Goal: Task Accomplishment & Management: Complete application form

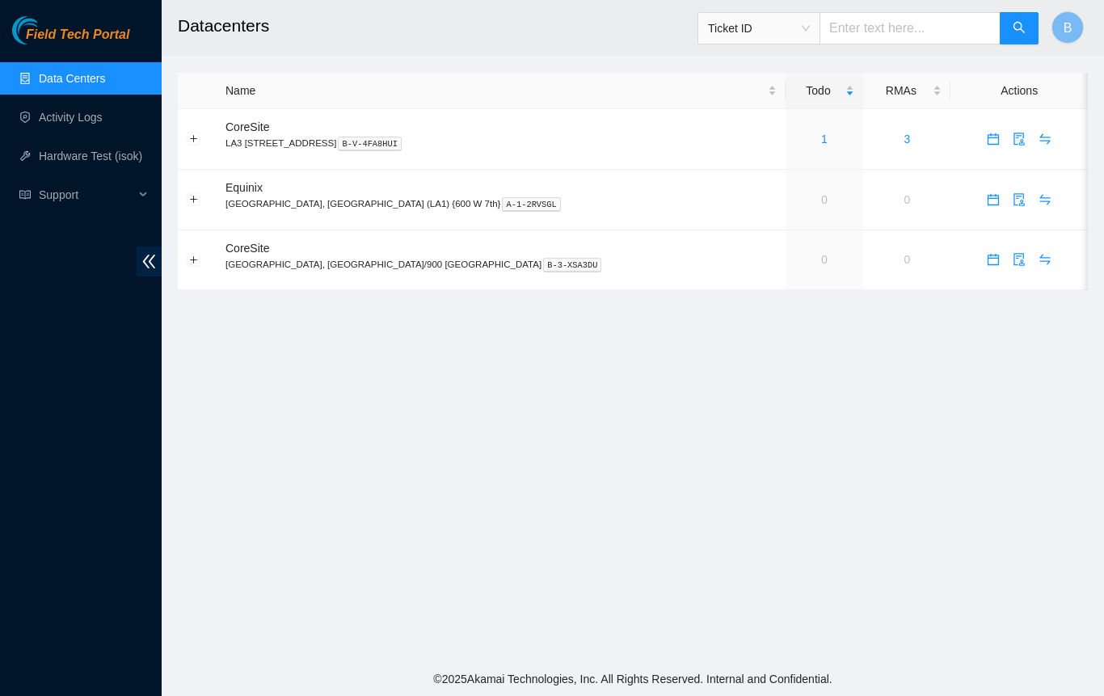
click at [278, 204] on p "[GEOGRAPHIC_DATA], [GEOGRAPHIC_DATA] (LA1) {600 W 7th} A-1-2RVSGL" at bounding box center [500, 203] width 551 height 15
click at [278, 201] on p "[GEOGRAPHIC_DATA], [GEOGRAPHIC_DATA] (LA1) {600 W 7th} A-1-2RVSGL" at bounding box center [500, 203] width 551 height 15
click at [255, 193] on span "Equinix" at bounding box center [243, 187] width 37 height 13
click at [95, 111] on link "Activity Logs" at bounding box center [71, 117] width 64 height 13
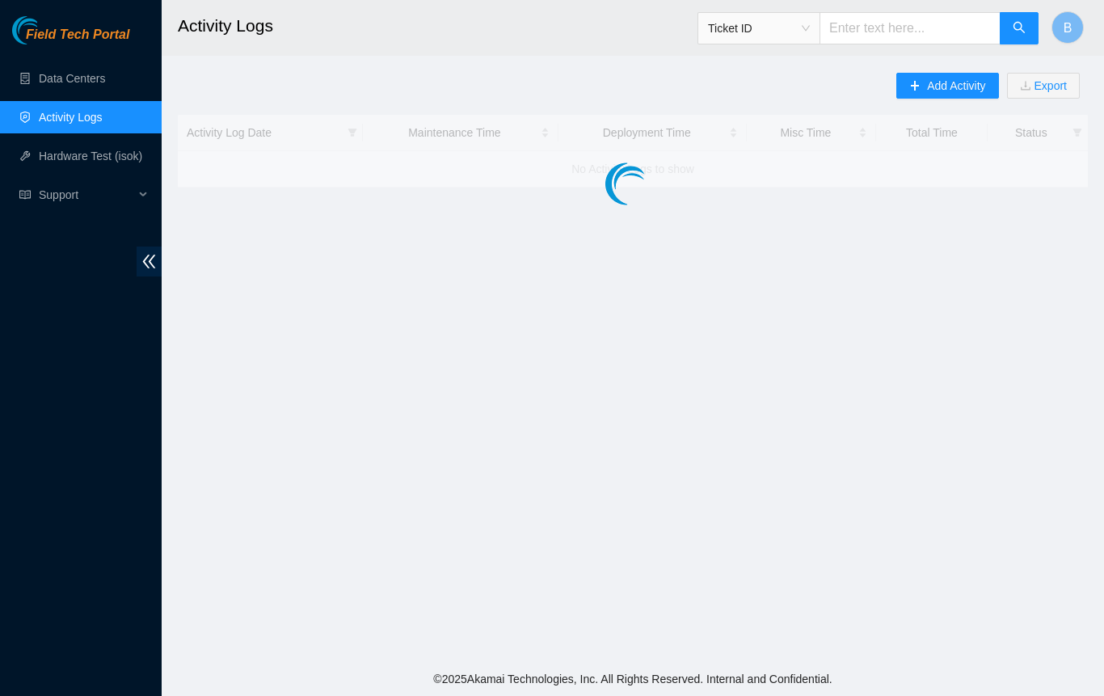
click at [78, 124] on link "Activity Logs" at bounding box center [71, 117] width 64 height 13
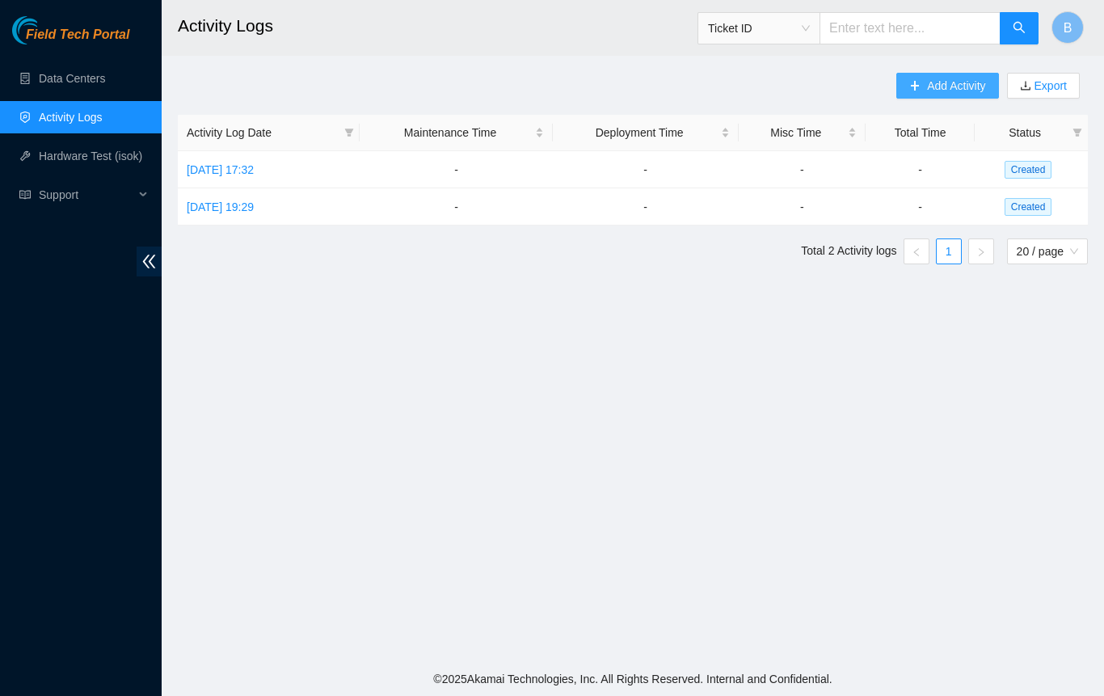
click at [959, 84] on span "Add Activity" at bounding box center [956, 86] width 58 height 18
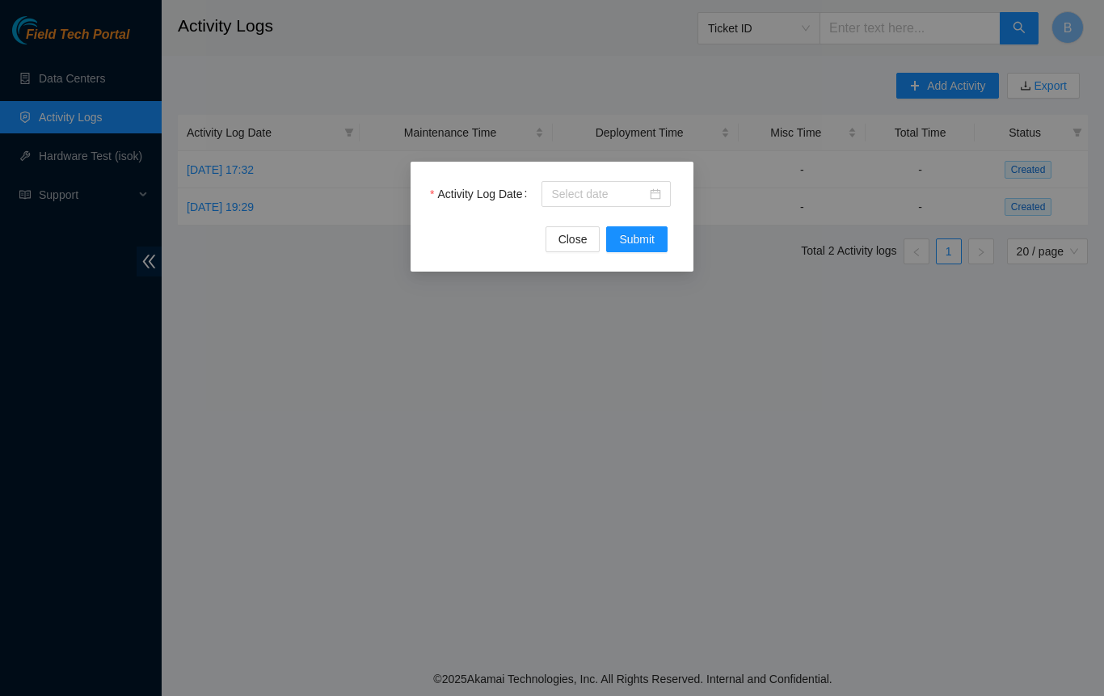
click at [664, 192] on div at bounding box center [605, 194] width 129 height 26
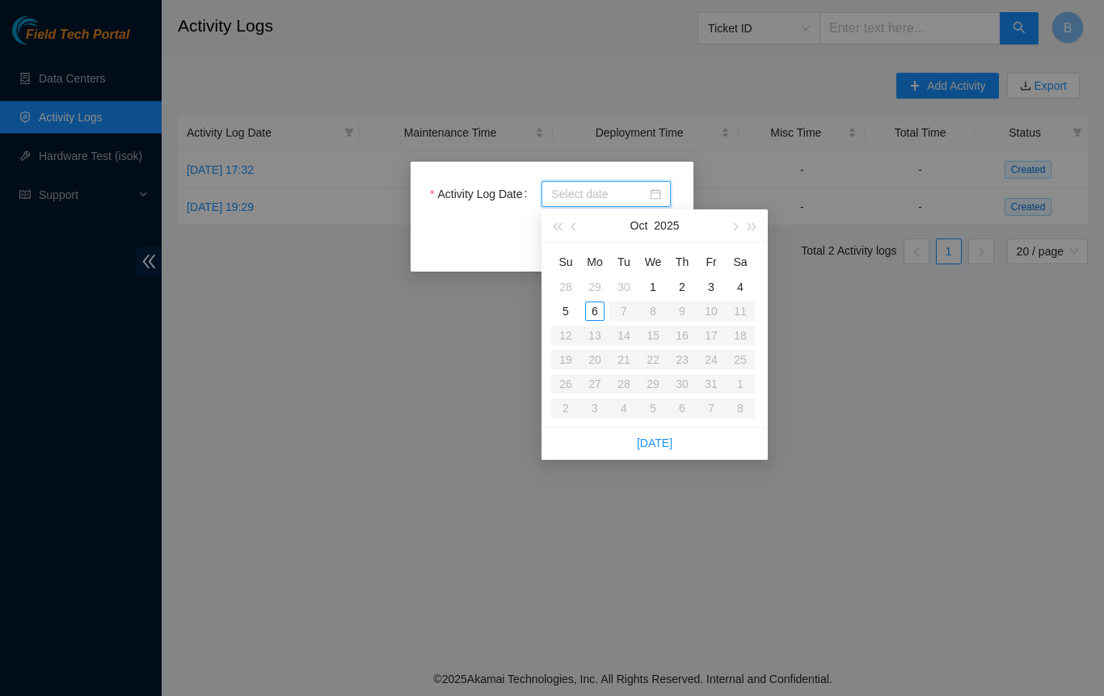
click at [653, 439] on link "[DATE]" at bounding box center [655, 442] width 36 height 13
type input "[DATE]"
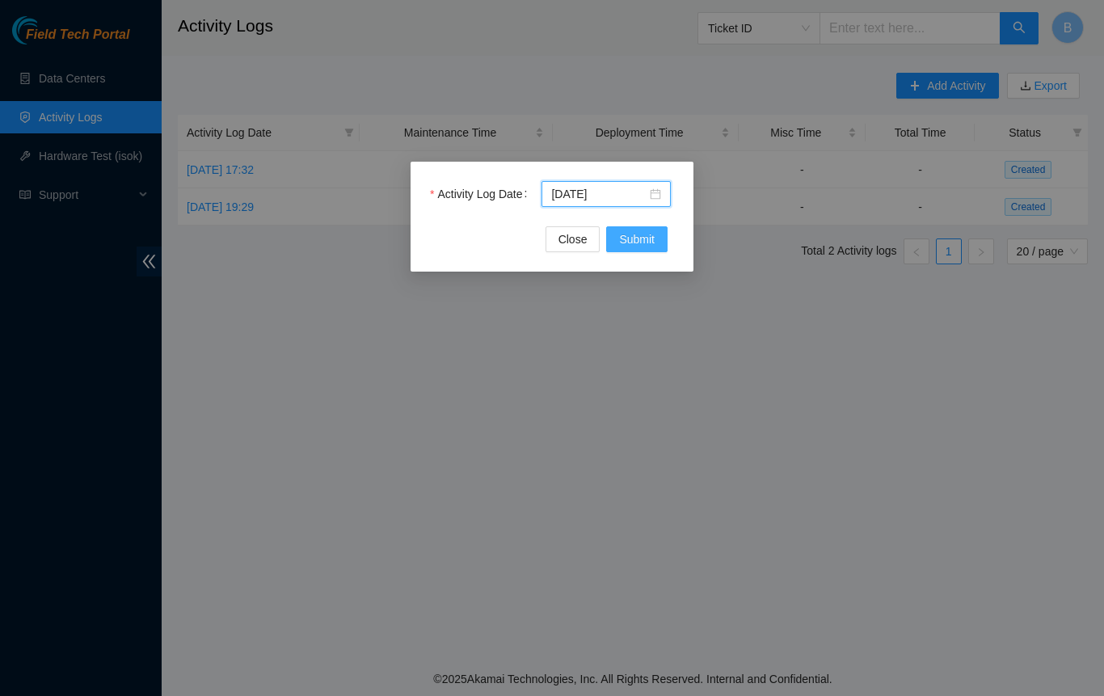
click at [632, 238] on span "Submit" at bounding box center [637, 239] width 36 height 18
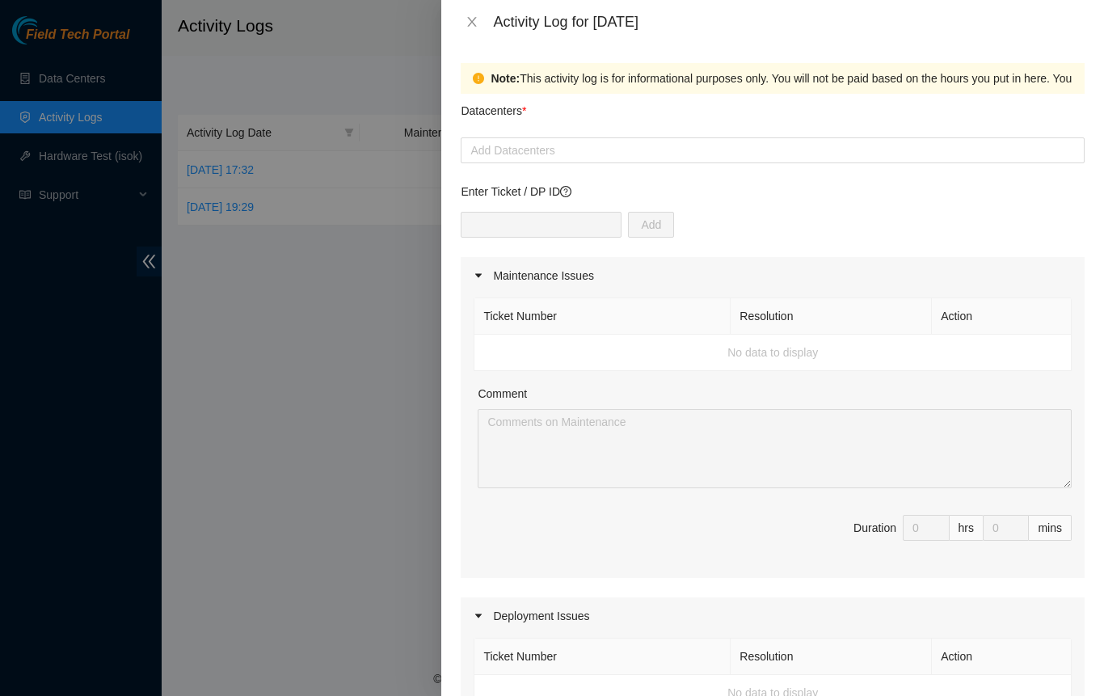
click at [313, 511] on div at bounding box center [552, 348] width 1104 height 696
click at [470, 19] on icon "close" at bounding box center [471, 21] width 13 height 13
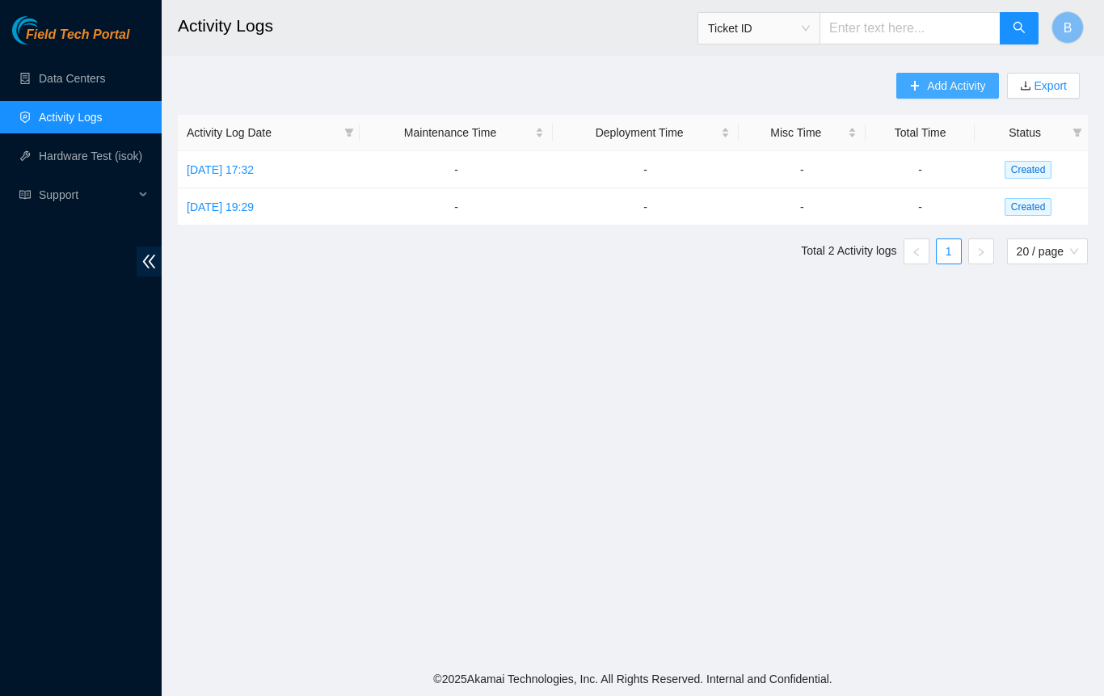
click at [953, 98] on button "Add Activity" at bounding box center [947, 86] width 102 height 26
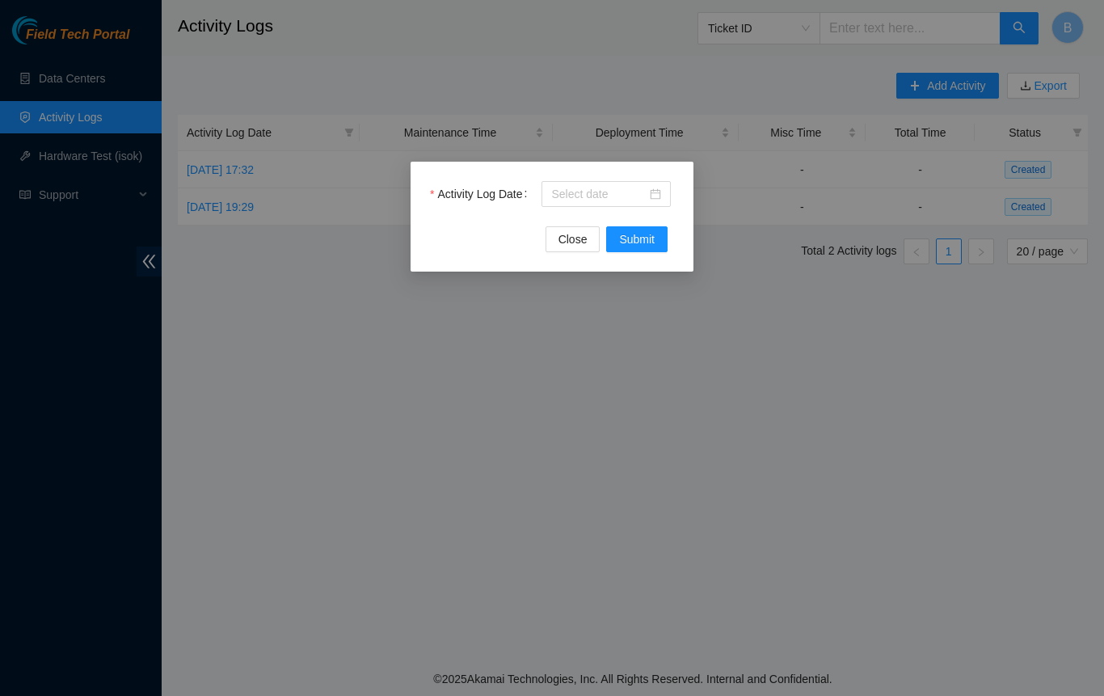
click at [662, 201] on div at bounding box center [605, 194] width 129 height 26
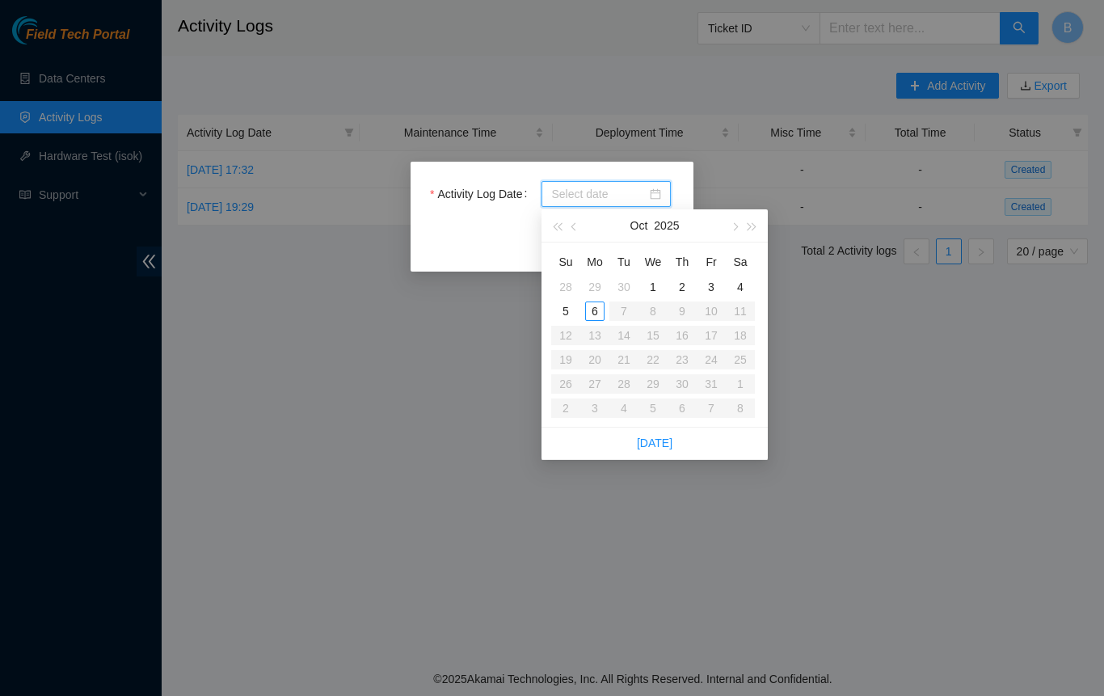
click at [663, 443] on link "[DATE]" at bounding box center [655, 442] width 36 height 13
type input "[DATE]"
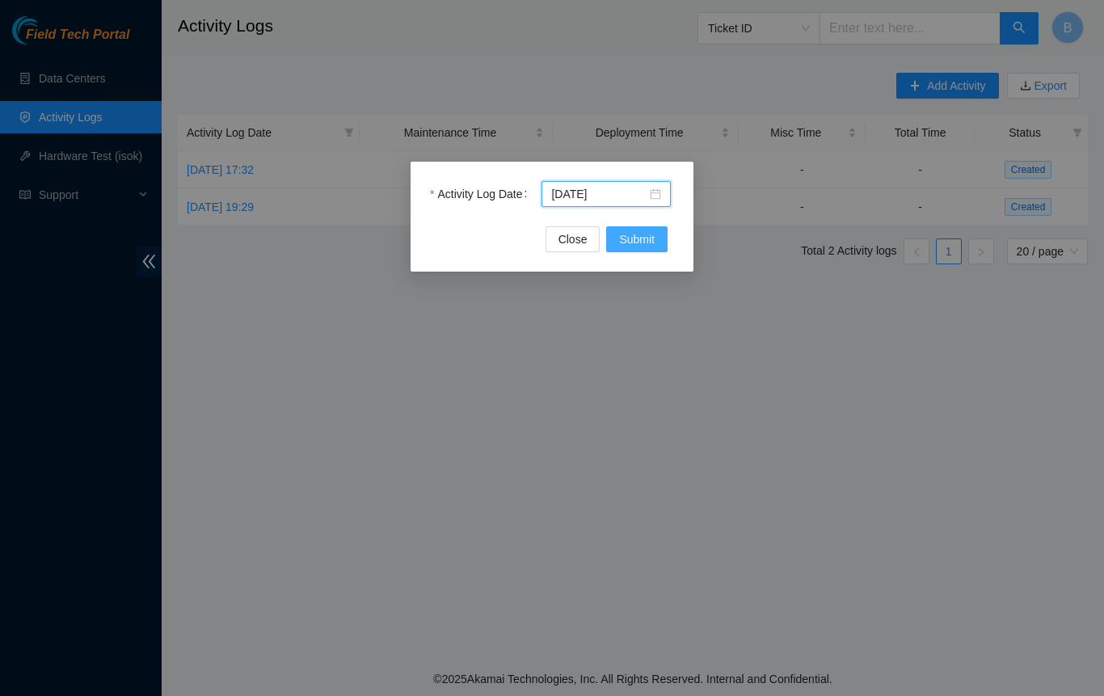
click at [656, 246] on button "Submit" at bounding box center [636, 239] width 61 height 26
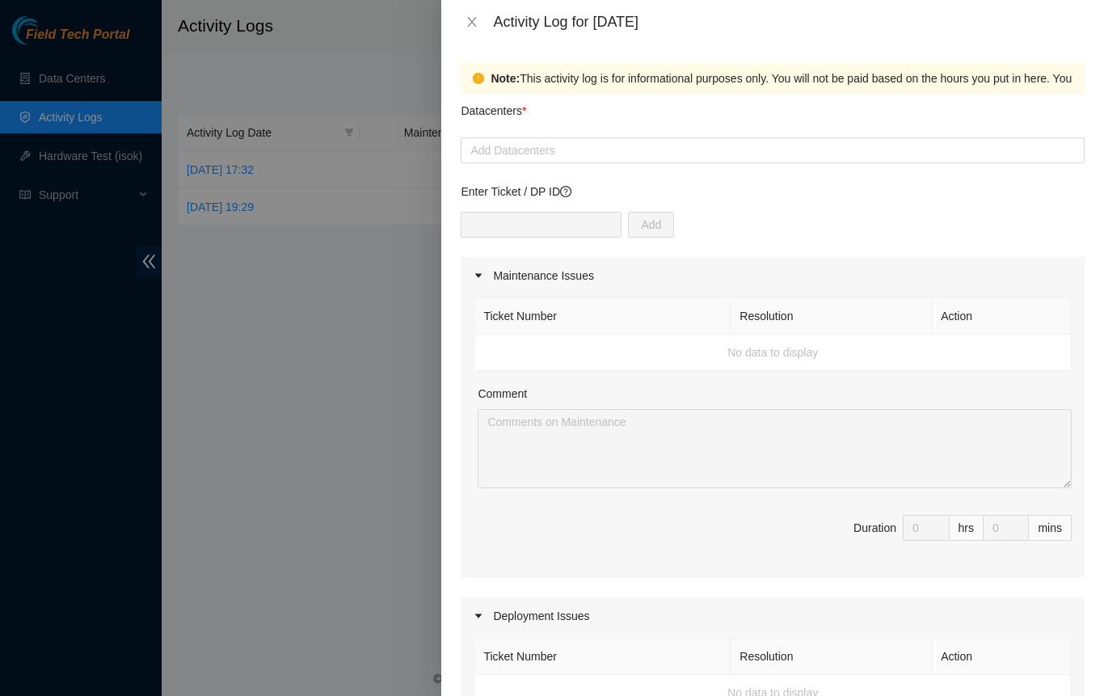
click at [525, 147] on div at bounding box center [773, 150] width 616 height 19
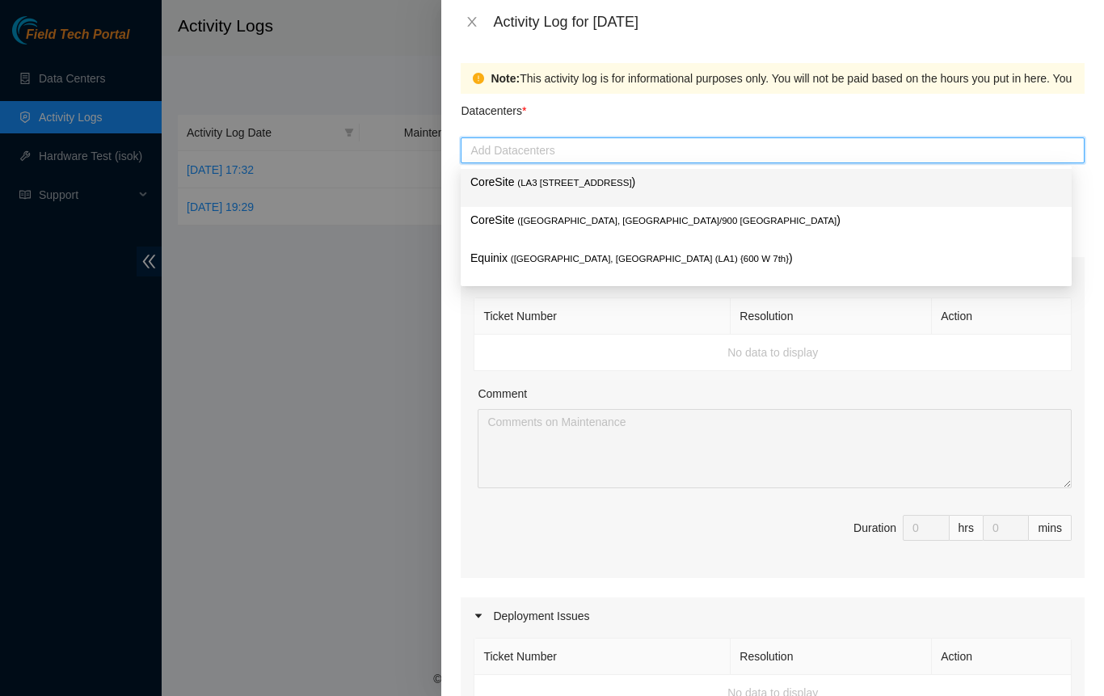
click at [536, 256] on span "( [GEOGRAPHIC_DATA], [GEOGRAPHIC_DATA] (LA1) {600 W 7th}" at bounding box center [650, 259] width 278 height 10
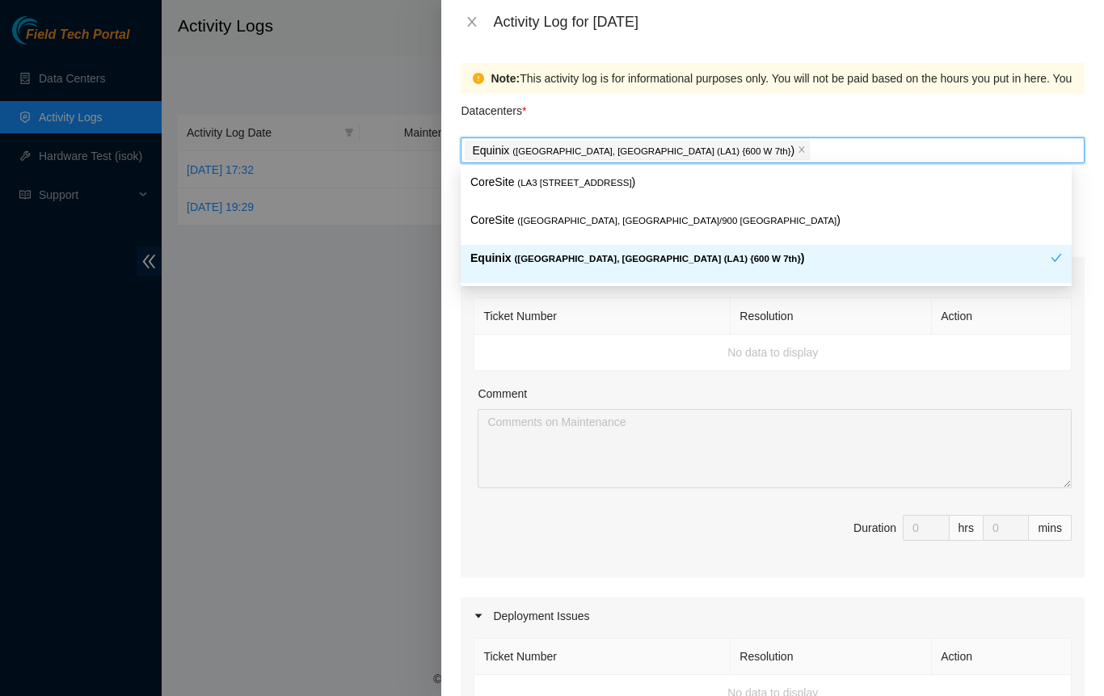
click at [1067, 257] on div "Equinix ( [GEOGRAPHIC_DATA], [GEOGRAPHIC_DATA] (LA1) {600 W 7th} )" at bounding box center [766, 264] width 611 height 38
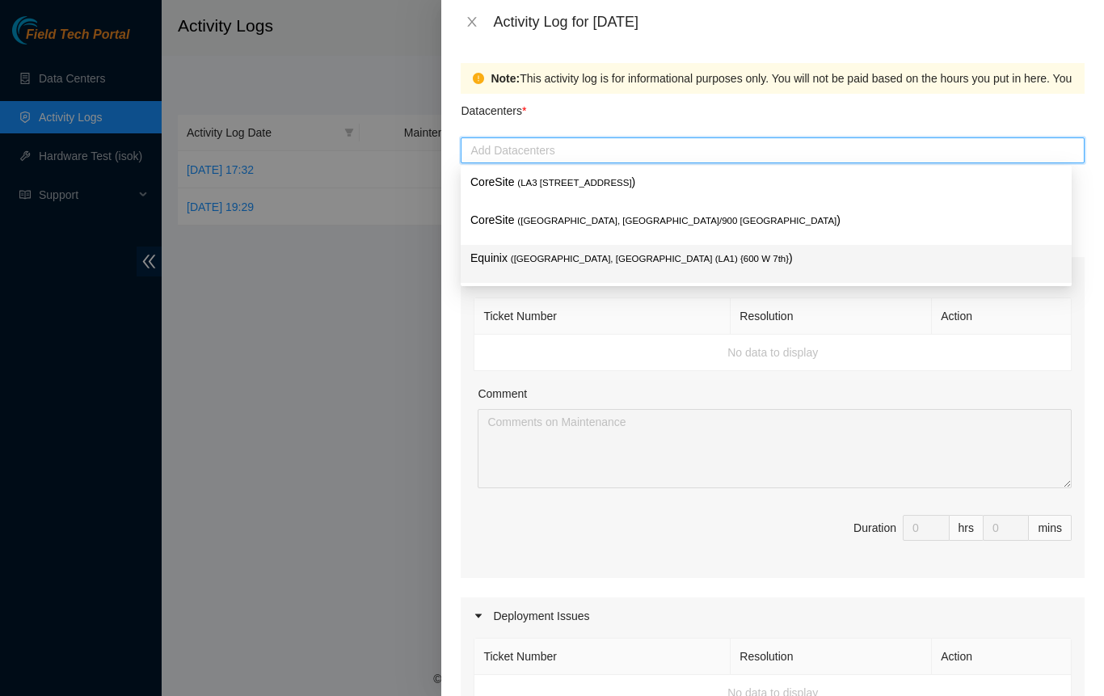
click at [546, 256] on span "( [GEOGRAPHIC_DATA], [GEOGRAPHIC_DATA] (LA1) {600 W 7th}" at bounding box center [650, 259] width 278 height 10
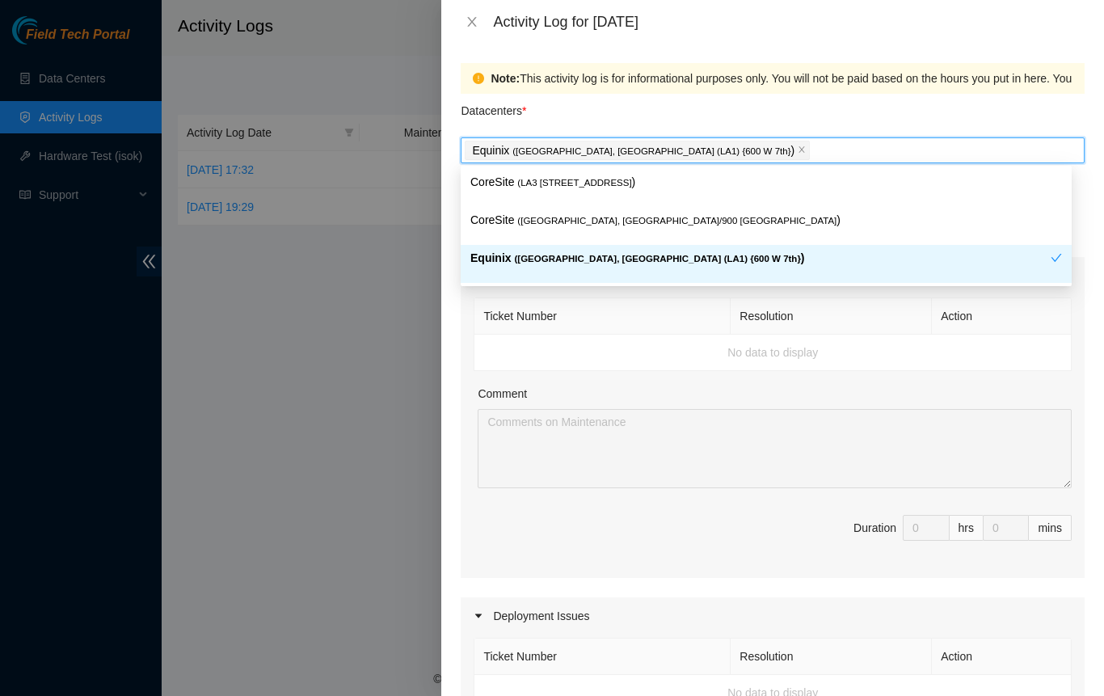
click at [379, 293] on div at bounding box center [552, 348] width 1104 height 696
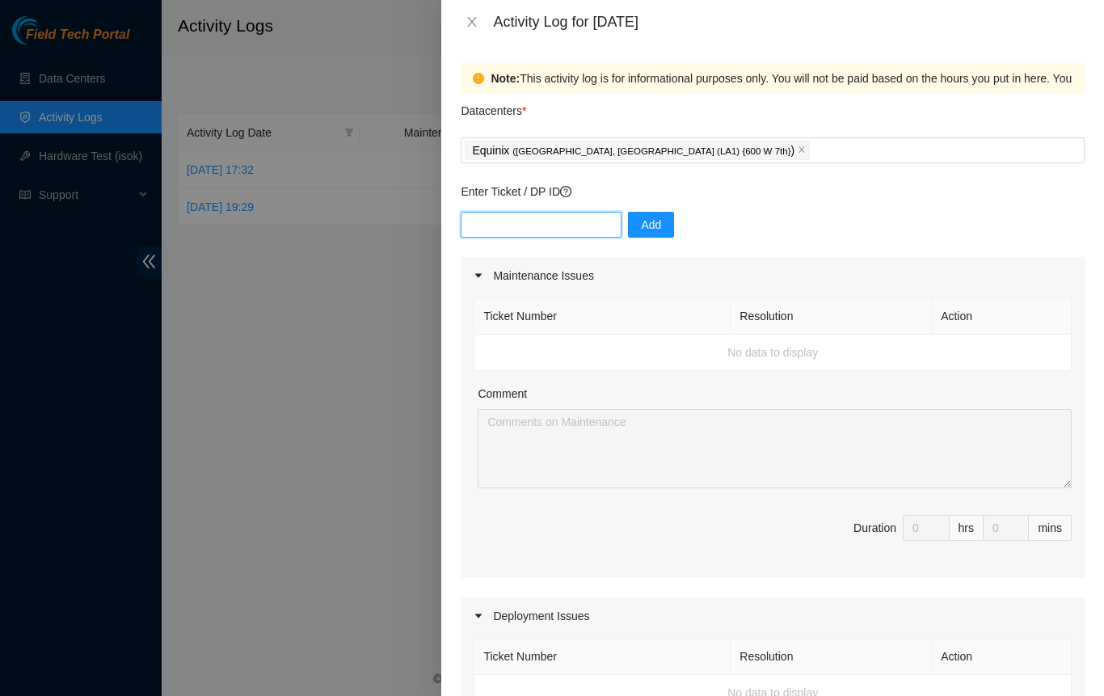
click at [549, 222] on input "text" at bounding box center [541, 225] width 161 height 26
type input "DP79740"
click at [808, 197] on p "Enter Ticket / DP ID" at bounding box center [773, 192] width 624 height 18
click at [606, 566] on div "Ticket Number Resolution Action No data to display Comment Duration 0 hrs 0 mins" at bounding box center [773, 436] width 624 height 284
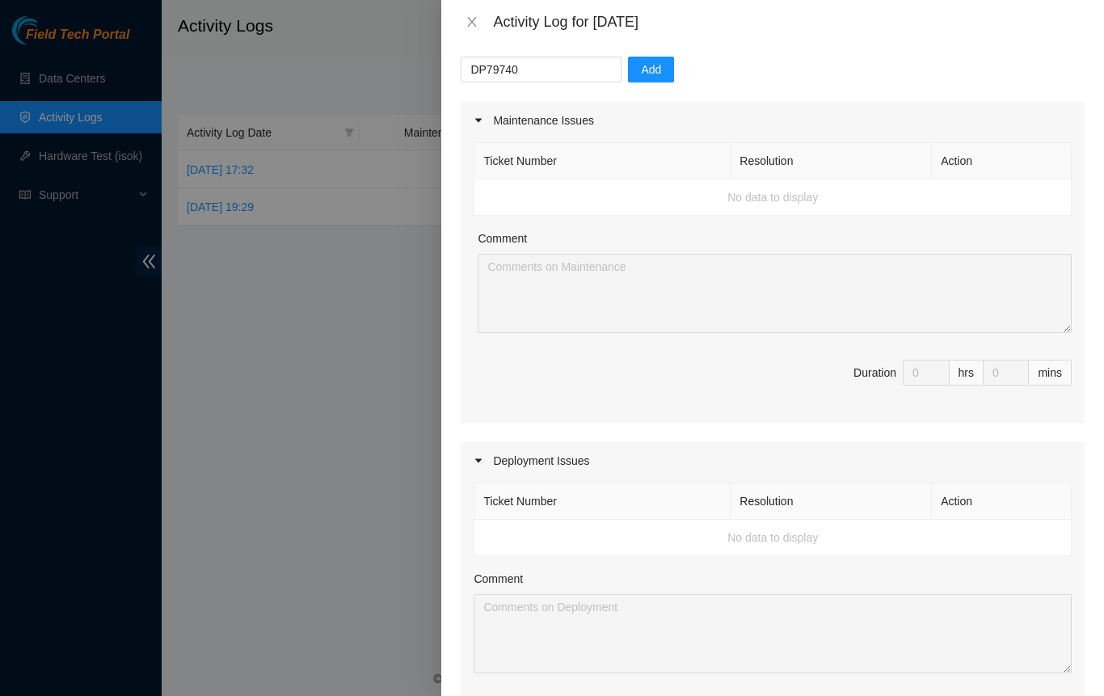
scroll to position [154, 0]
click at [587, 201] on td "No data to display" at bounding box center [772, 199] width 597 height 36
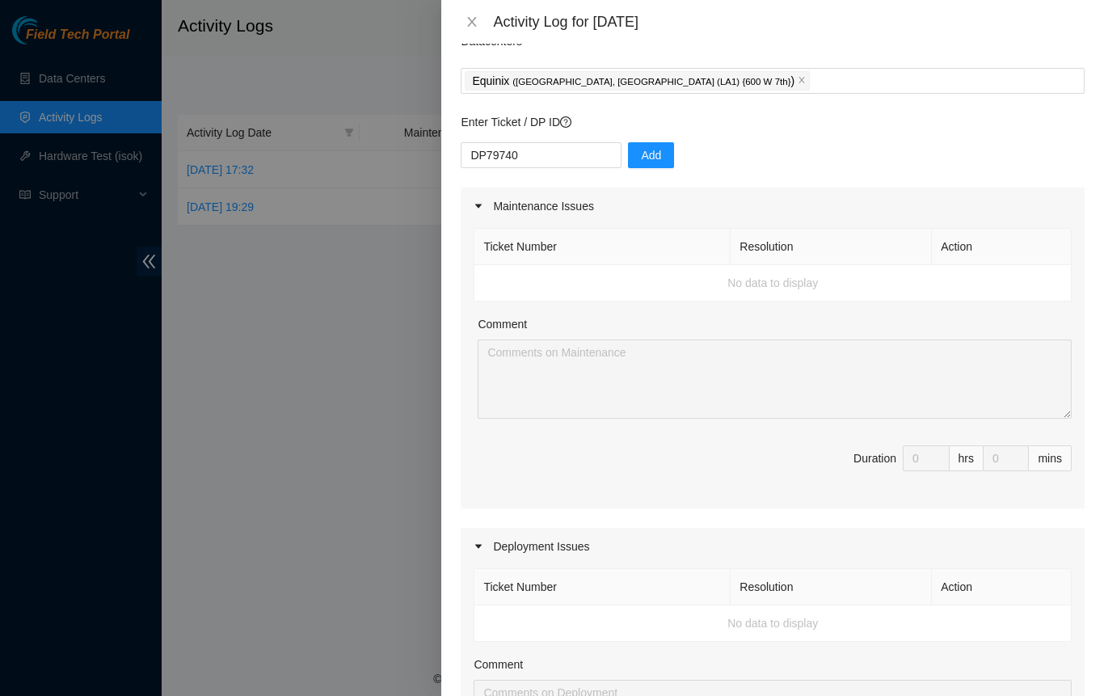
scroll to position [0, 0]
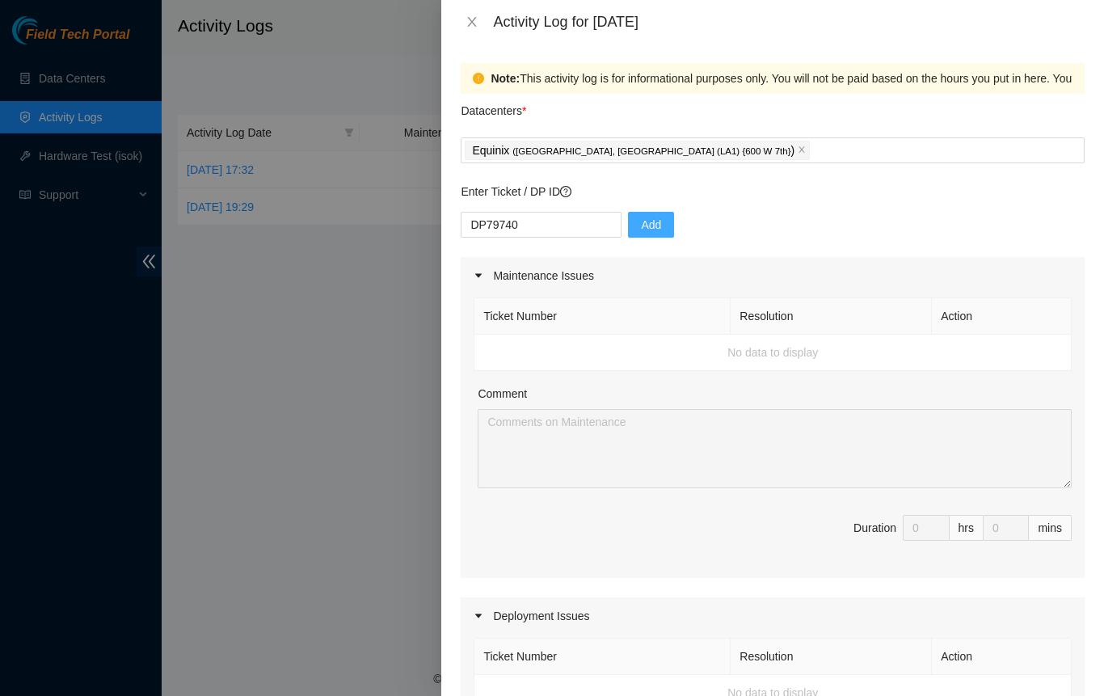
click at [641, 231] on span "Add" at bounding box center [651, 225] width 20 height 18
click at [570, 183] on p "Enter Ticket / DP ID" at bounding box center [773, 192] width 624 height 18
click at [576, 213] on input "text" at bounding box center [541, 225] width 161 height 26
click at [570, 225] on input "text" at bounding box center [541, 225] width 161 height 26
click at [735, 220] on div "Add" at bounding box center [773, 234] width 624 height 45
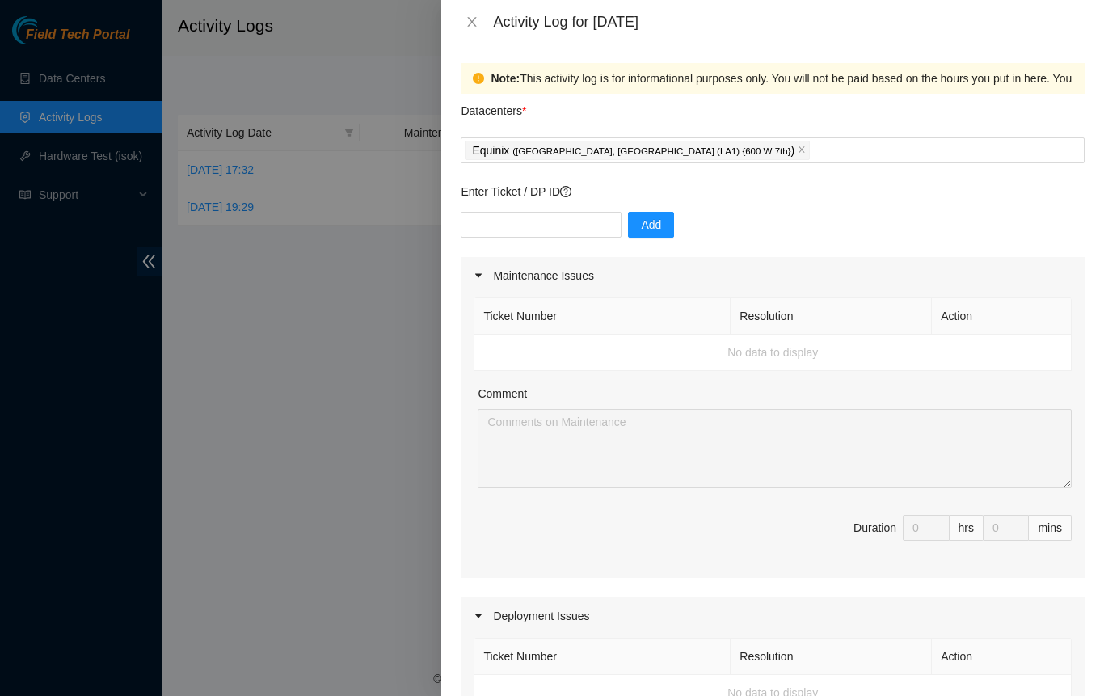
click at [263, 585] on div at bounding box center [552, 348] width 1104 height 696
click at [556, 364] on td "No data to display" at bounding box center [772, 353] width 597 height 36
click at [575, 221] on input "text" at bounding box center [541, 225] width 161 height 26
click at [789, 195] on p "Enter Ticket / DP ID" at bounding box center [773, 192] width 624 height 18
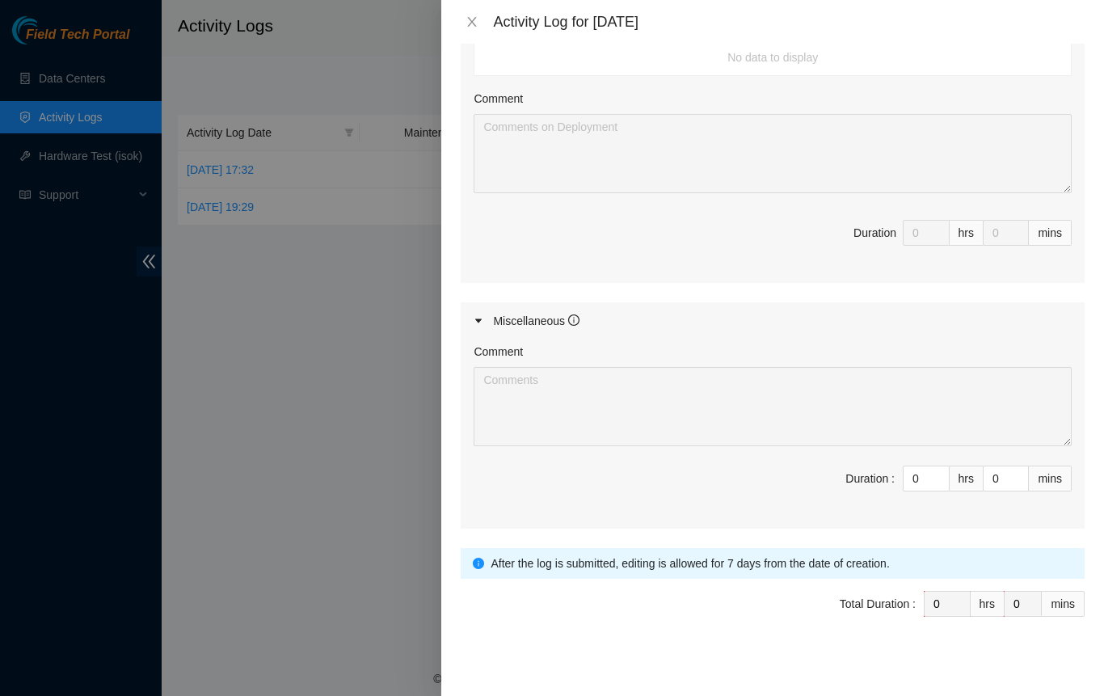
scroll to position [638, 0]
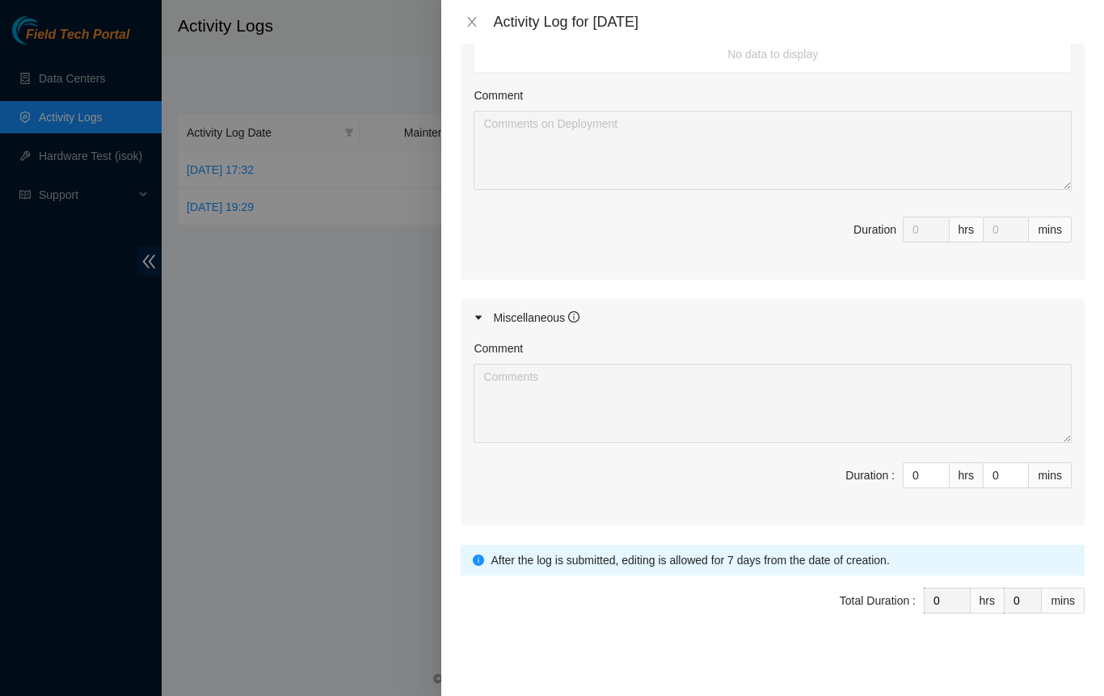
click at [753, 621] on span "Total Duration : 0 hrs 0 mins" at bounding box center [773, 609] width 624 height 45
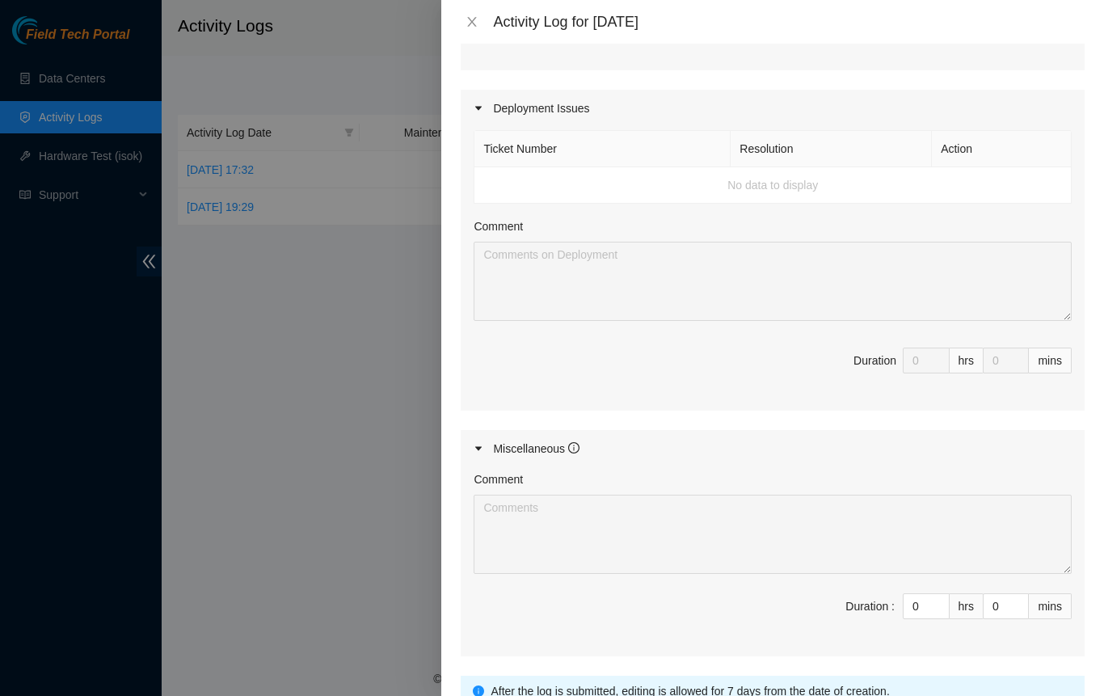
click at [731, 585] on div "Comment Duration : 0 hrs 0 mins" at bounding box center [773, 561] width 624 height 189
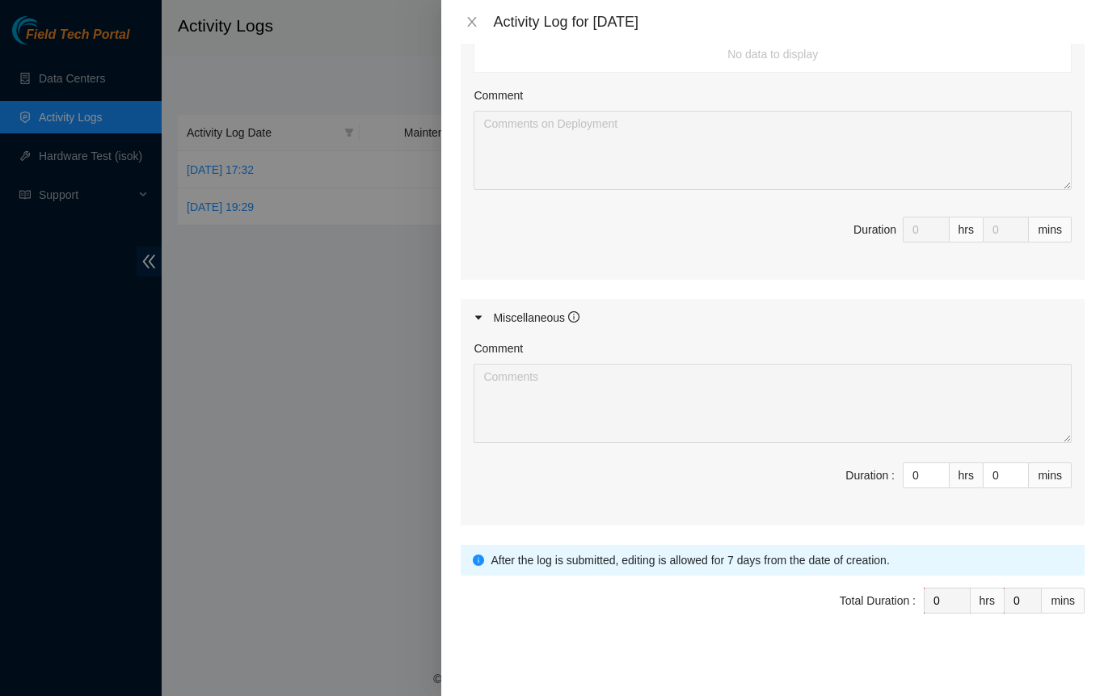
click at [666, 255] on span "Duration 0 hrs 0 mins" at bounding box center [773, 239] width 598 height 45
click at [663, 311] on div "Miscellaneous" at bounding box center [773, 317] width 624 height 37
click at [662, 326] on div "Miscellaneous" at bounding box center [773, 317] width 624 height 37
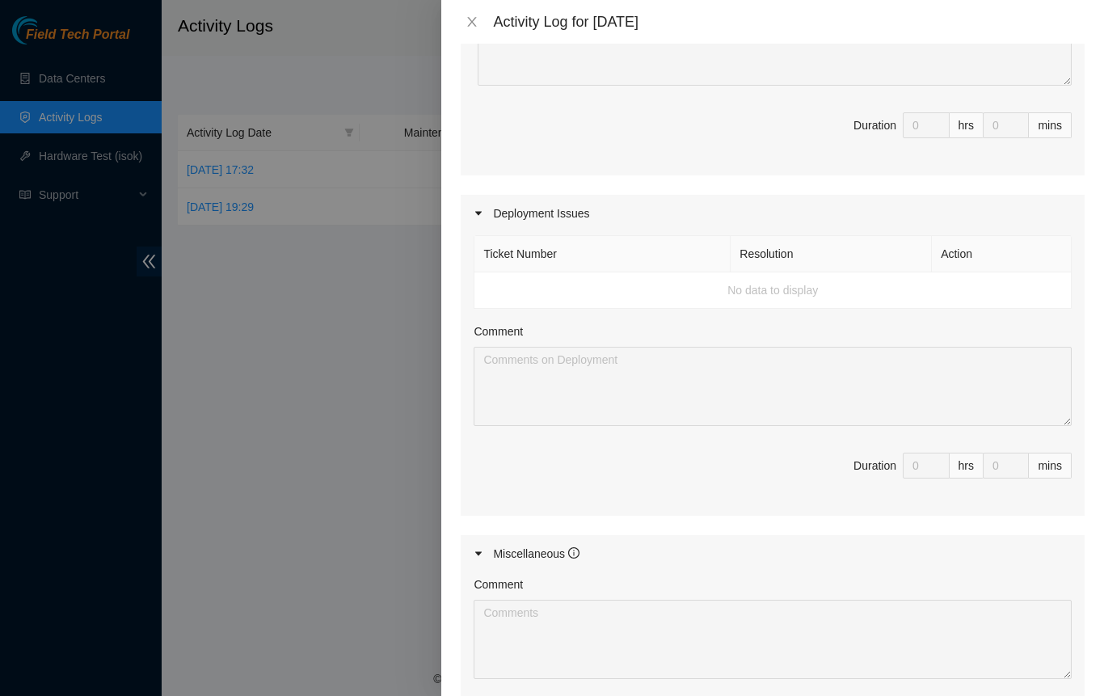
click at [640, 457] on div "Ticket Number Resolution Action No data to display Comment Duration 0 hrs 0 mins" at bounding box center [773, 374] width 624 height 284
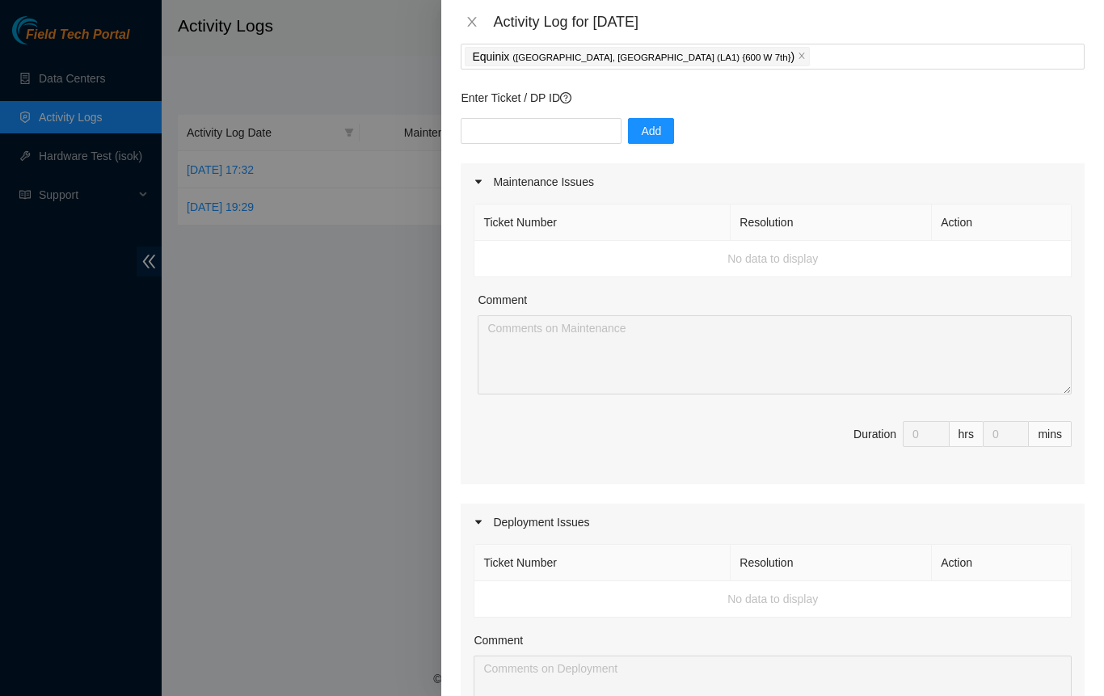
scroll to position [78, 0]
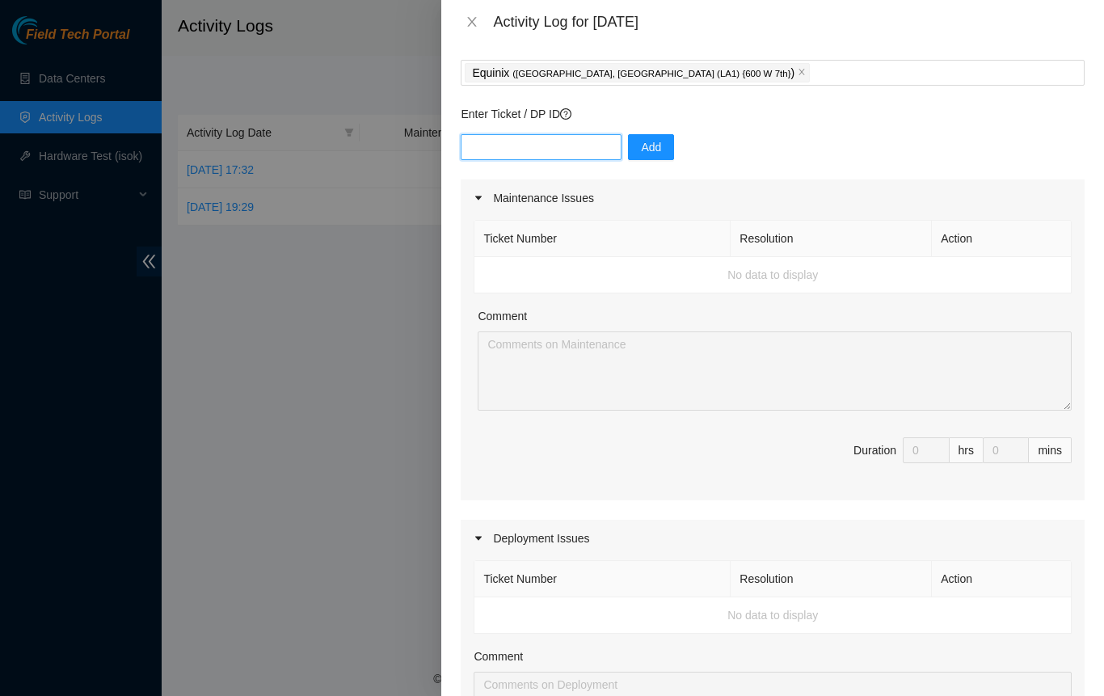
click at [594, 146] on input "text" at bounding box center [541, 147] width 161 height 26
click at [544, 238] on th "Ticket Number" at bounding box center [602, 239] width 256 height 36
click at [636, 261] on td "No data to display" at bounding box center [772, 275] width 597 height 36
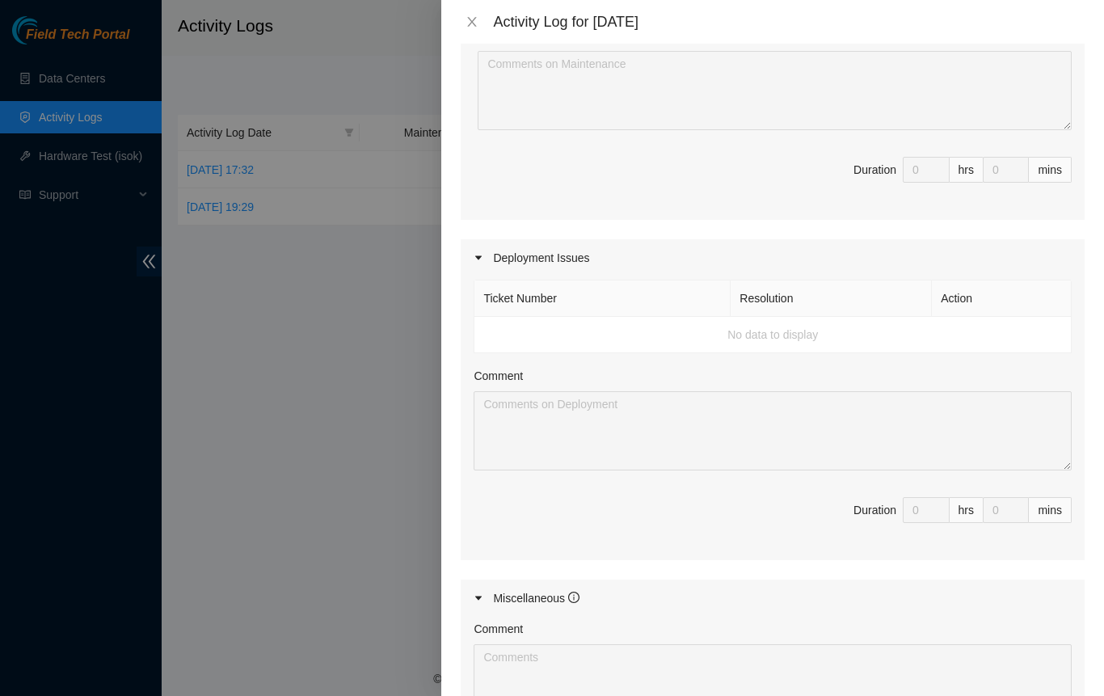
scroll to position [362, 0]
click at [572, 328] on td "No data to display" at bounding box center [772, 331] width 597 height 36
click at [472, 22] on icon "close" at bounding box center [472, 22] width 9 height 10
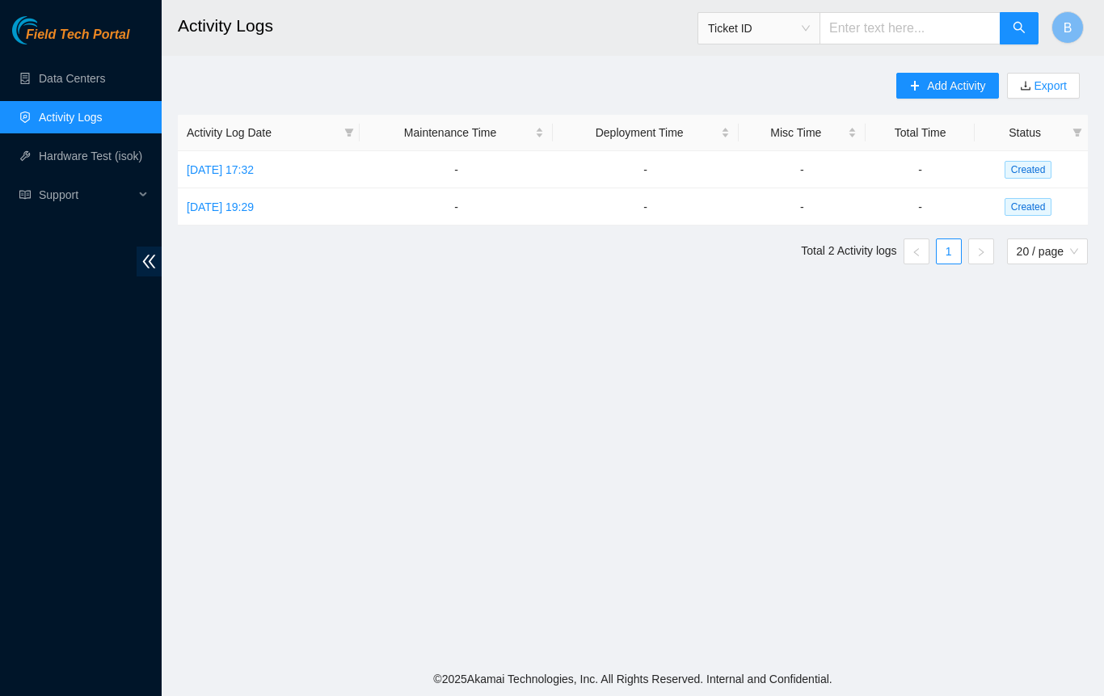
click at [78, 124] on link "Activity Logs" at bounding box center [71, 117] width 64 height 13
click at [952, 81] on span "Add Activity" at bounding box center [956, 86] width 58 height 18
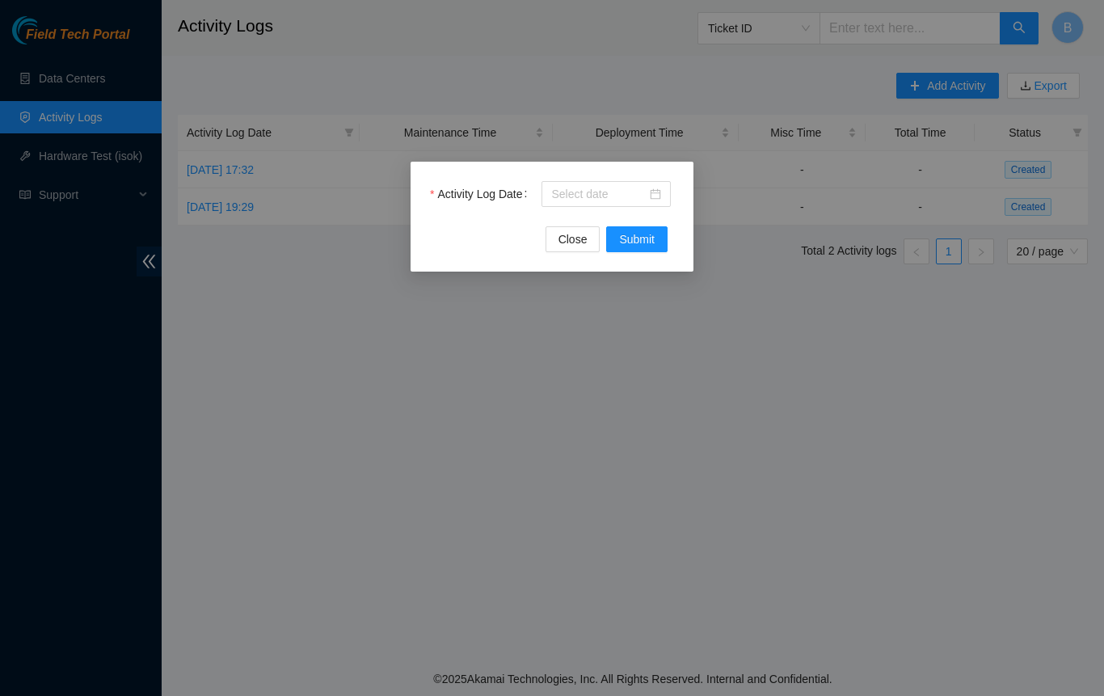
click at [662, 201] on div at bounding box center [605, 194] width 129 height 26
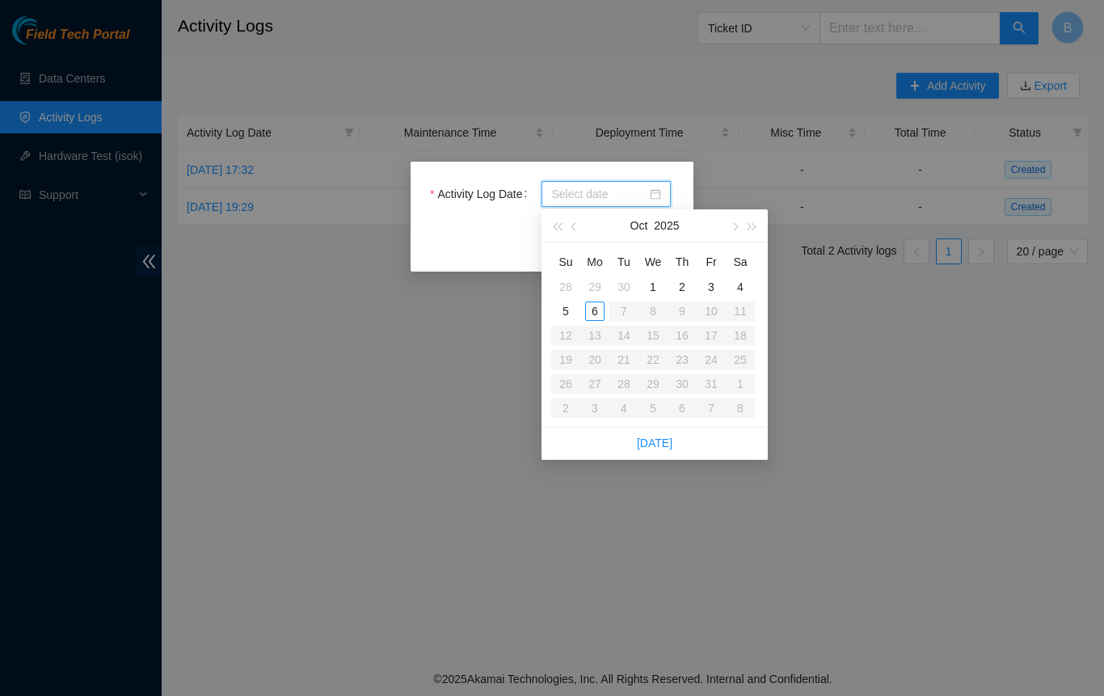
click at [654, 439] on link "[DATE]" at bounding box center [655, 442] width 36 height 13
type input "[DATE]"
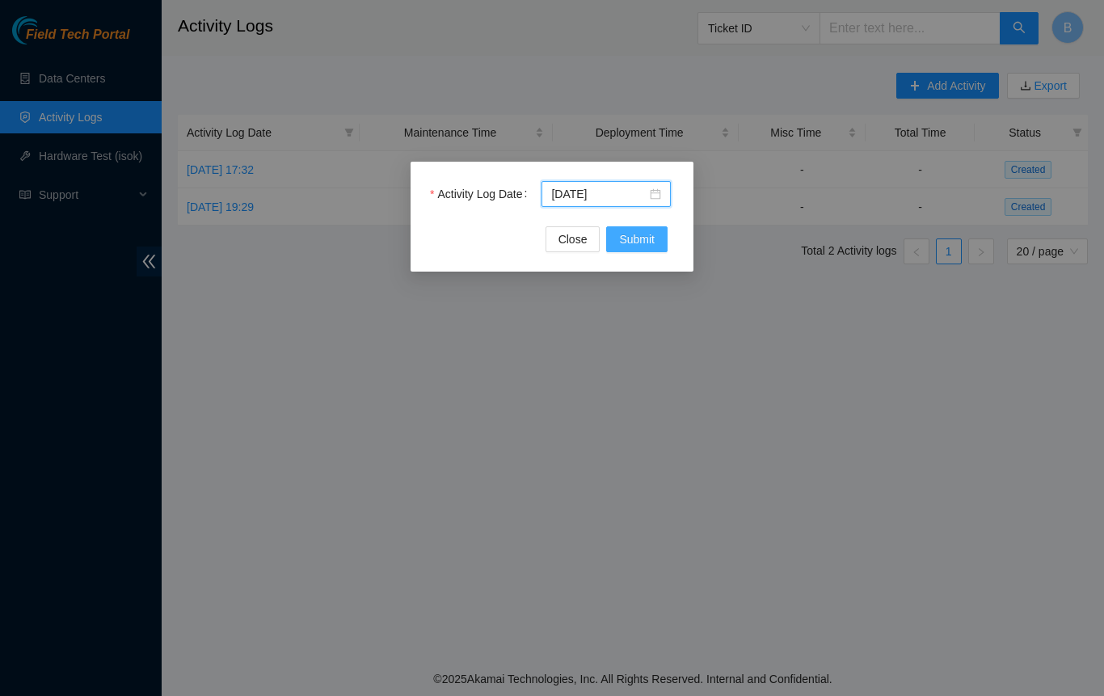
click at [645, 242] on span "Submit" at bounding box center [637, 239] width 36 height 18
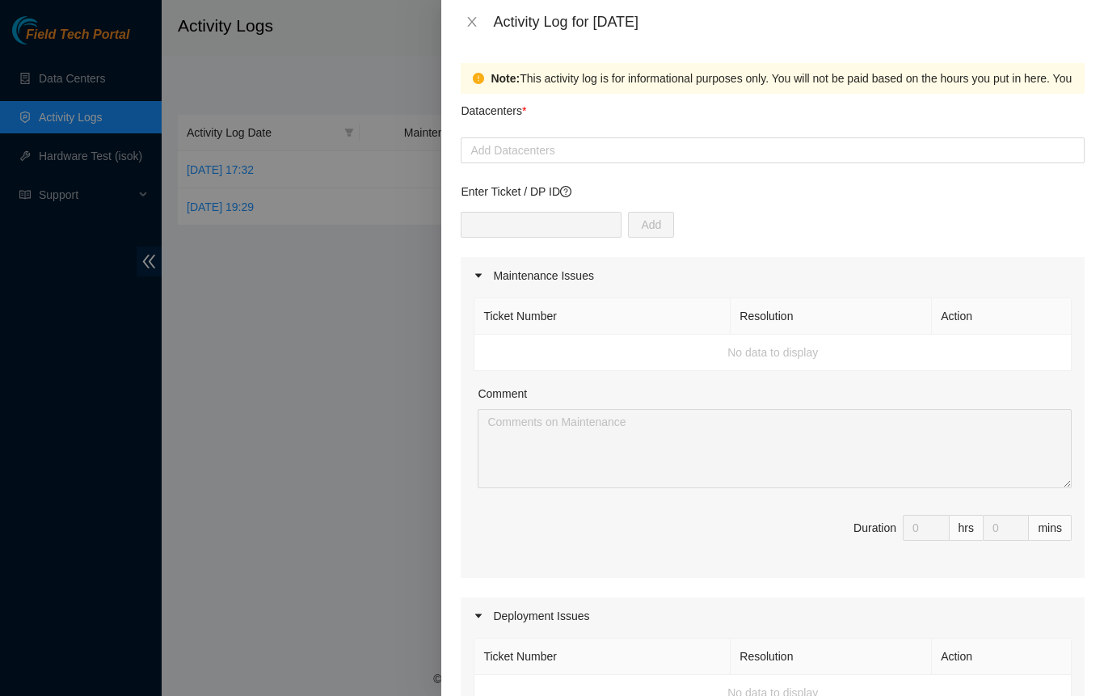
click at [577, 146] on div at bounding box center [773, 150] width 616 height 19
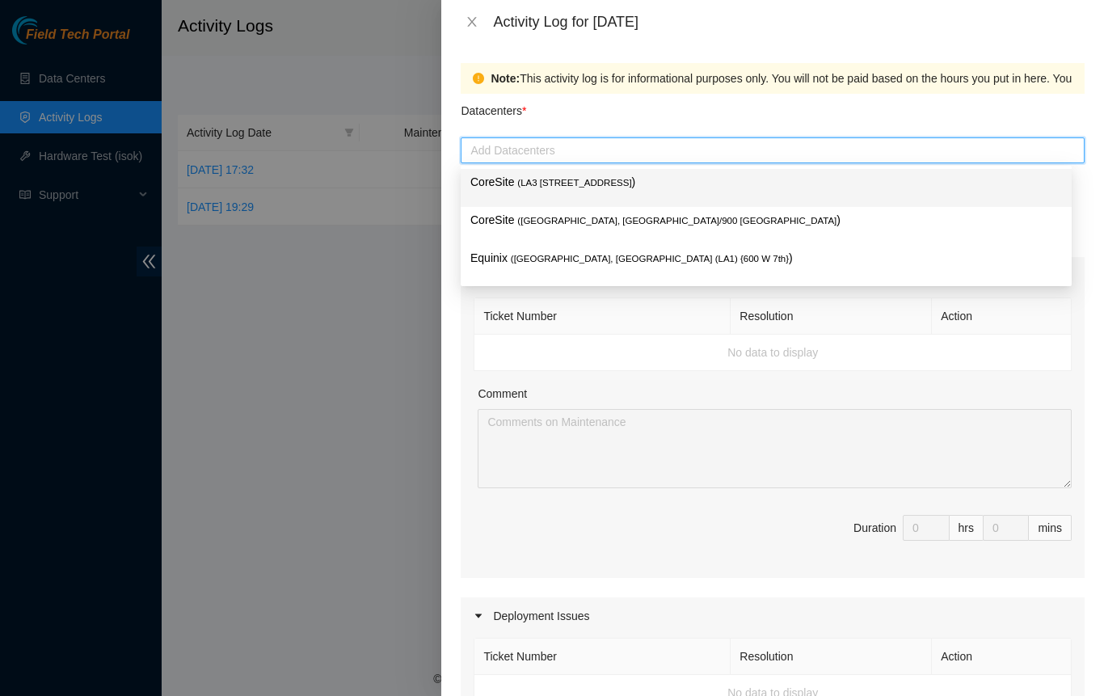
click at [542, 256] on span "( [GEOGRAPHIC_DATA], [GEOGRAPHIC_DATA] (LA1) {600 W 7th}" at bounding box center [650, 259] width 278 height 10
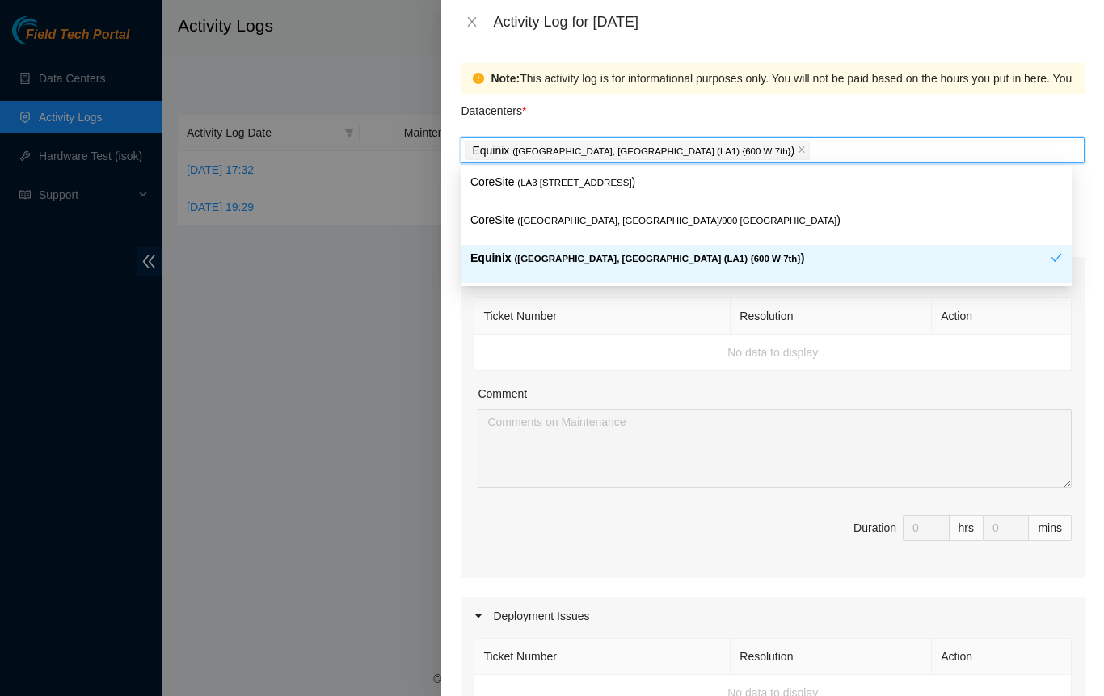
click at [726, 82] on div "Note: This activity log is for informational purposes only. You will not be pai…" at bounding box center [992, 78] width 1004 height 18
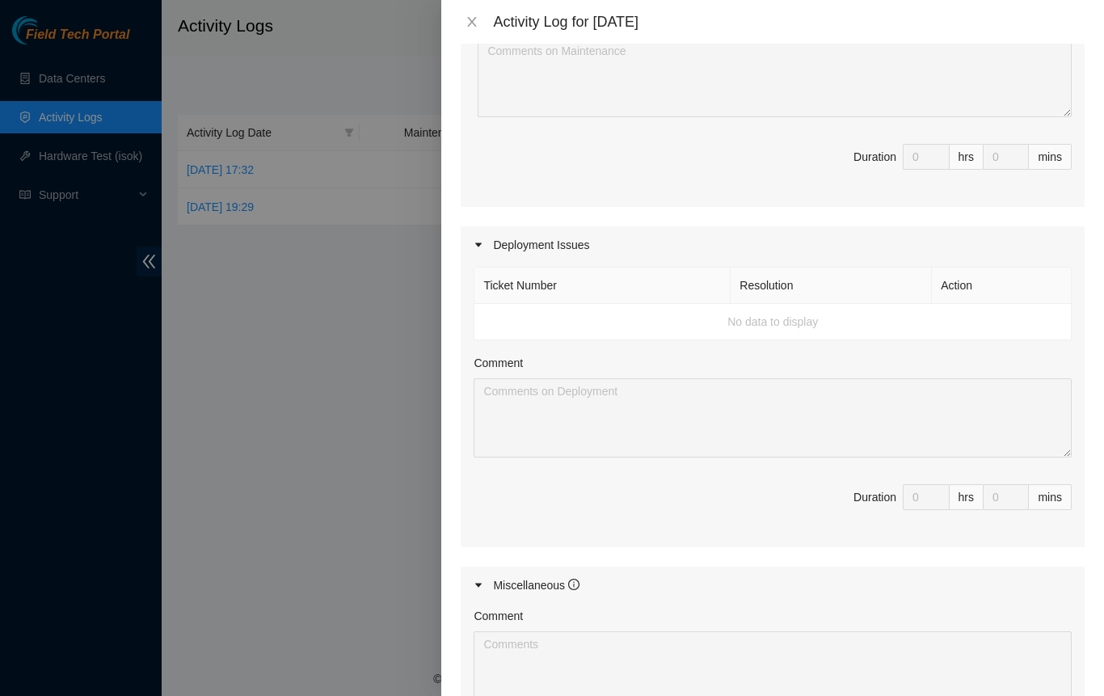
scroll to position [638, 0]
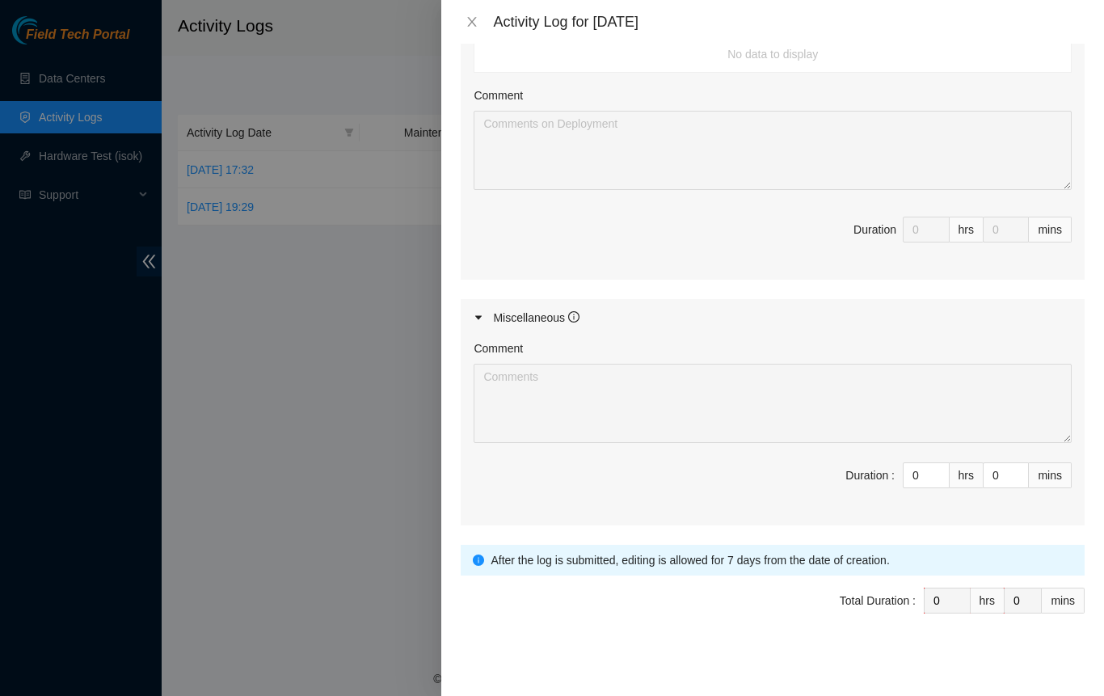
click at [826, 509] on div "Comment Duration : 0 hrs 0 mins" at bounding box center [773, 430] width 624 height 189
click at [937, 478] on icon "down" at bounding box center [940, 481] width 6 height 6
click at [937, 467] on icon "up" at bounding box center [940, 470] width 6 height 6
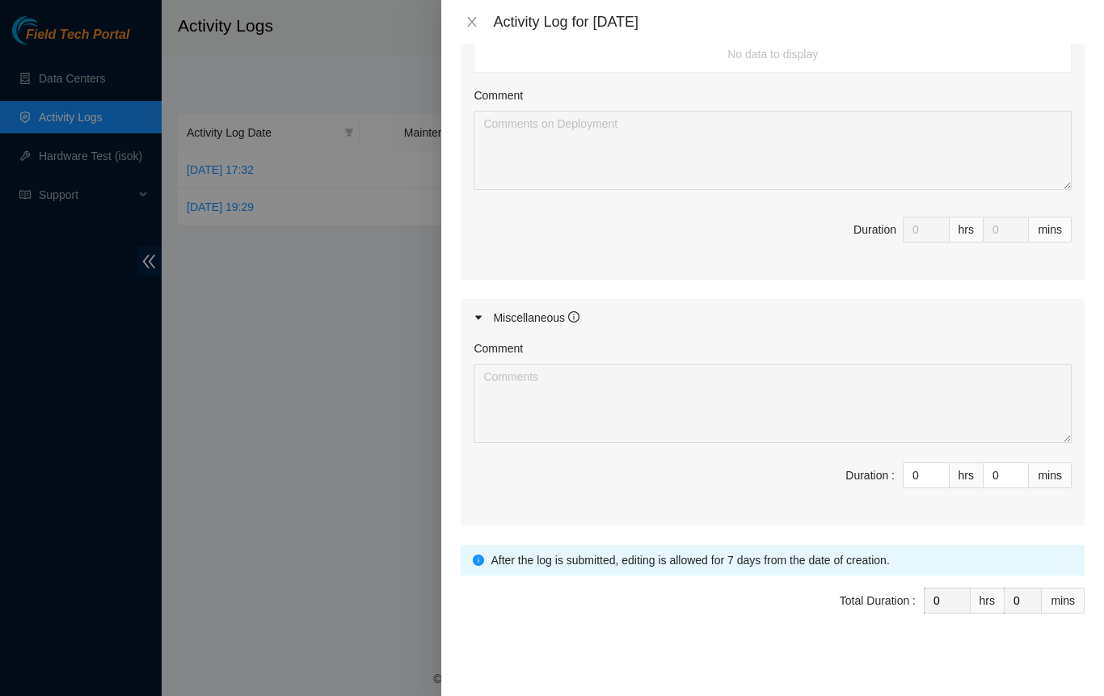
type input "1"
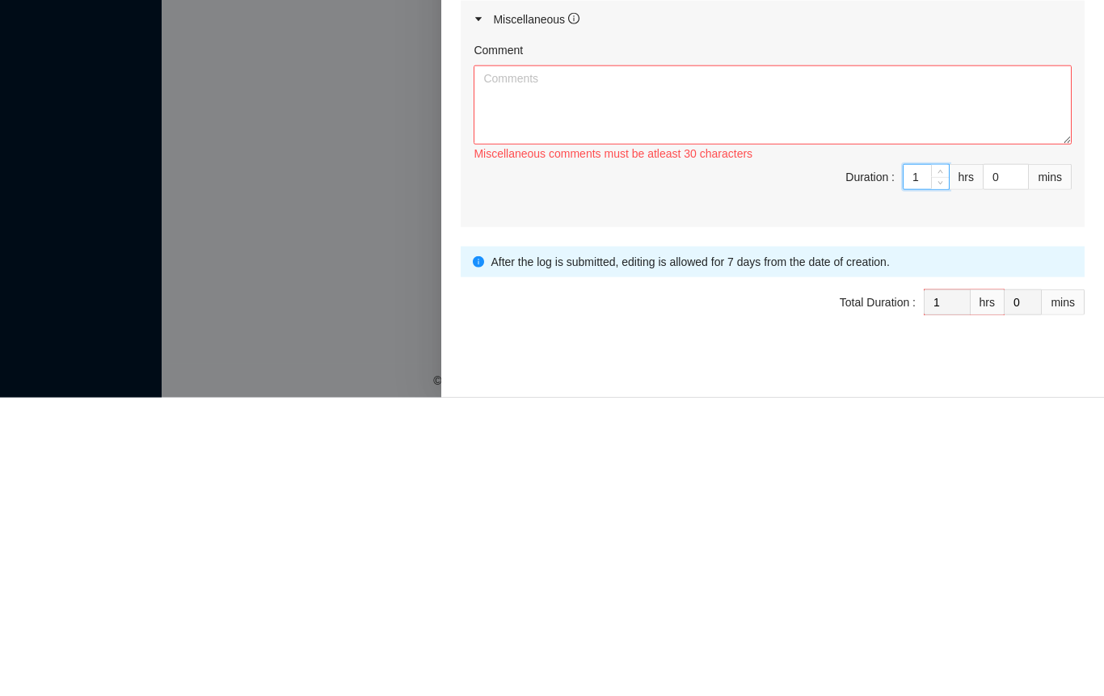
type input "18"
click at [913, 465] on input "18" at bounding box center [925, 475] width 45 height 24
click at [937, 467] on icon "up" at bounding box center [940, 470] width 6 height 6
type input "19"
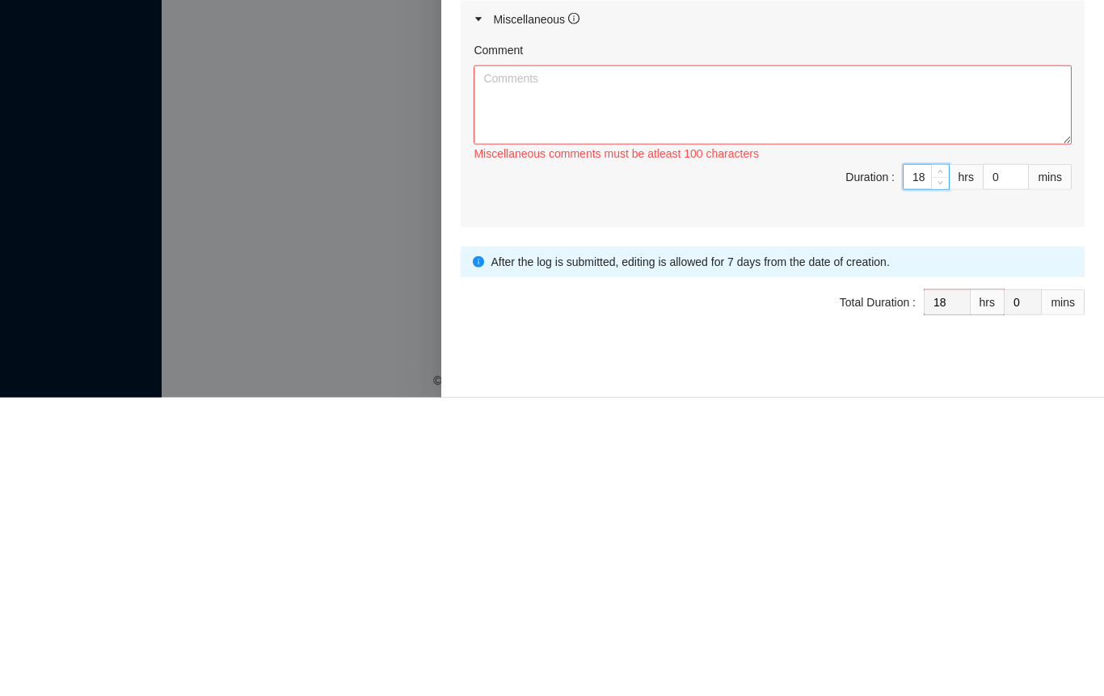
type input "19"
click at [937, 467] on icon "up" at bounding box center [940, 470] width 6 height 6
type input "20"
click at [936, 477] on span "down" at bounding box center [941, 482] width 10 height 10
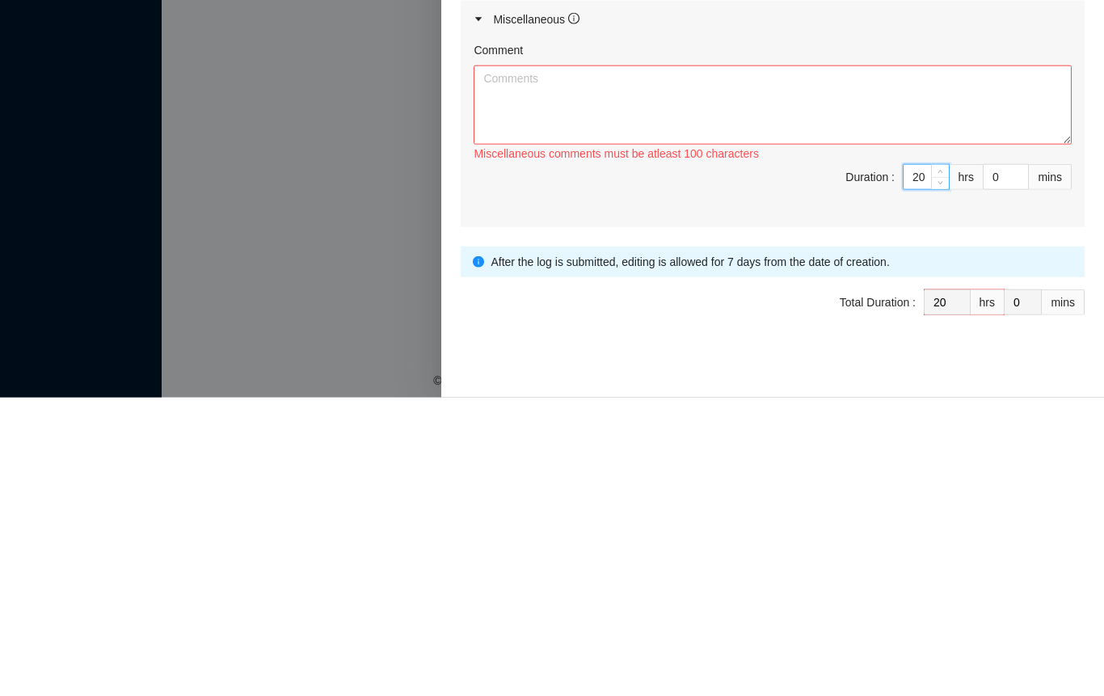
type input "19"
click at [937, 478] on icon "down" at bounding box center [940, 481] width 6 height 6
type input "18"
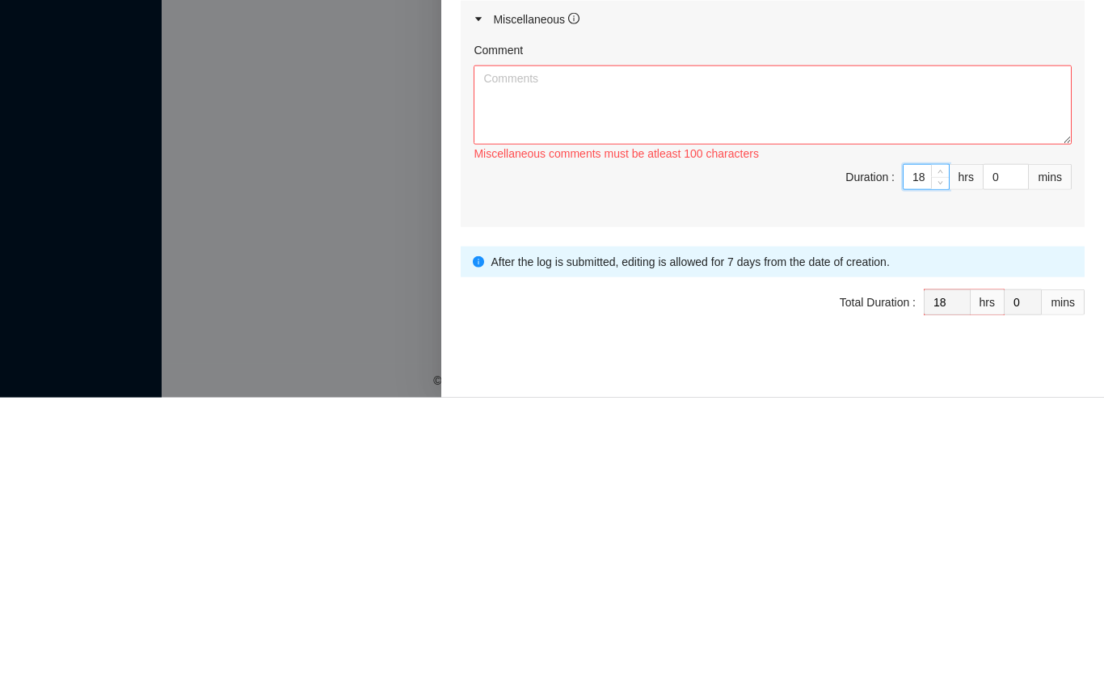
click at [937, 478] on icon "down" at bounding box center [940, 481] width 6 height 6
type input "17"
click at [937, 478] on icon "down" at bounding box center [940, 481] width 6 height 6
type input "16"
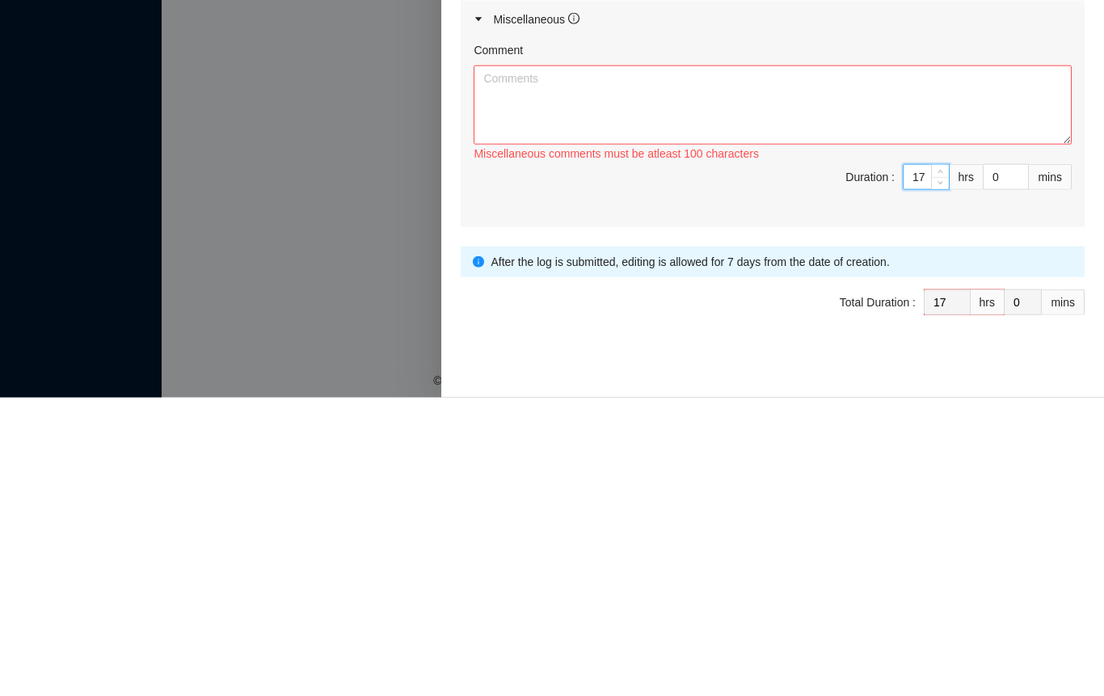
type input "16"
click at [937, 478] on icon "down" at bounding box center [940, 481] width 6 height 6
type input "15"
click at [937, 478] on icon "down" at bounding box center [940, 481] width 6 height 6
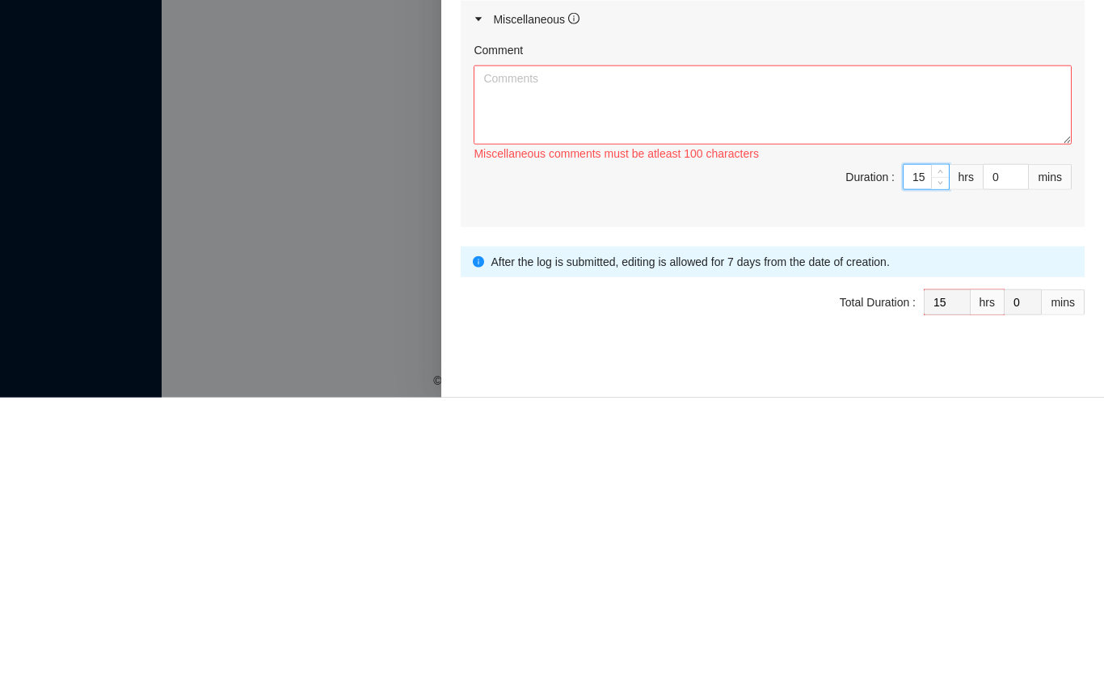
type input "14"
click at [937, 478] on icon "down" at bounding box center [940, 481] width 6 height 6
type input "13"
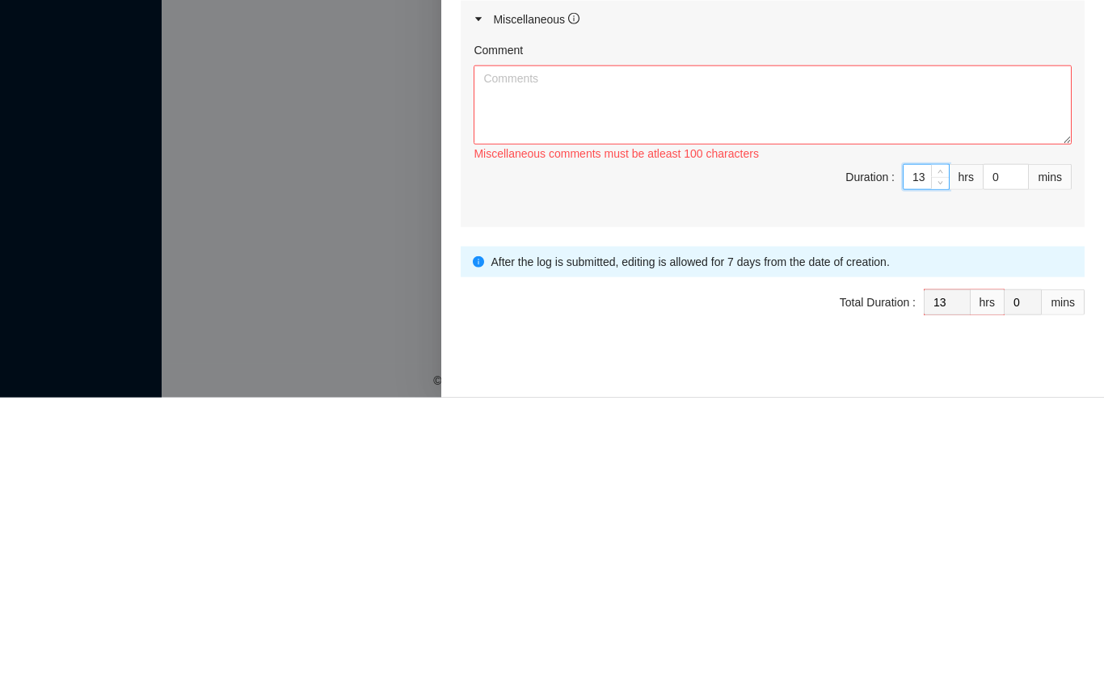
click at [937, 478] on icon "down" at bounding box center [940, 481] width 6 height 6
type input "12"
click at [937, 478] on icon "down" at bounding box center [940, 481] width 6 height 6
type input "11"
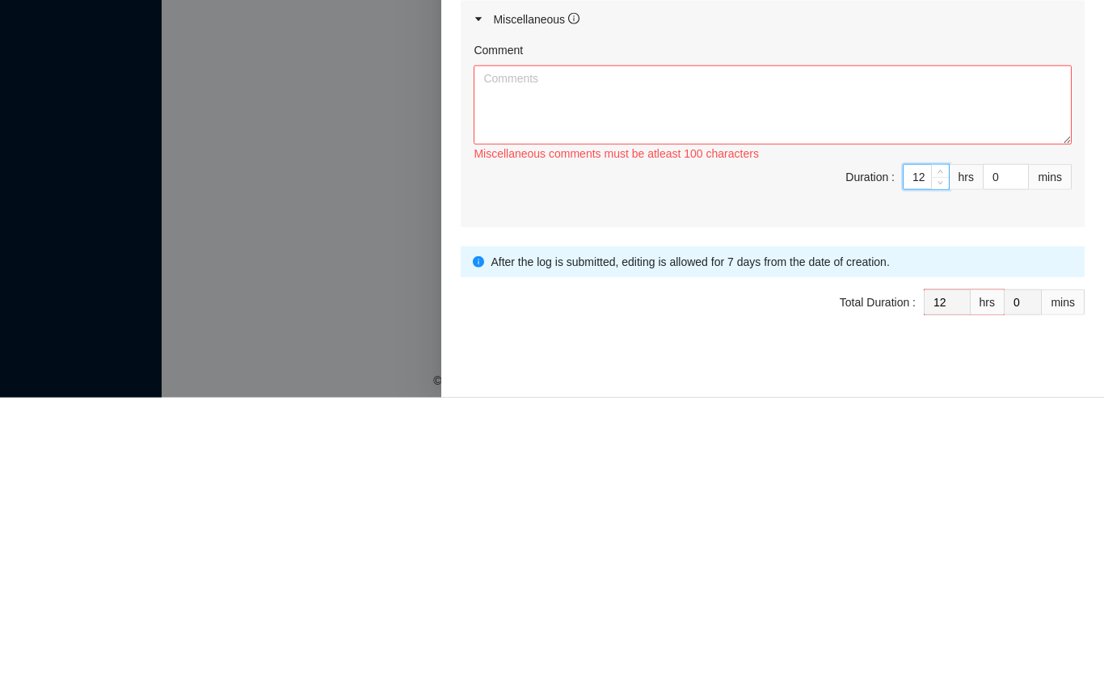
type input "11"
click at [937, 478] on icon "down" at bounding box center [940, 481] width 6 height 6
type input "10"
click at [937, 478] on icon "down" at bounding box center [940, 481] width 6 height 6
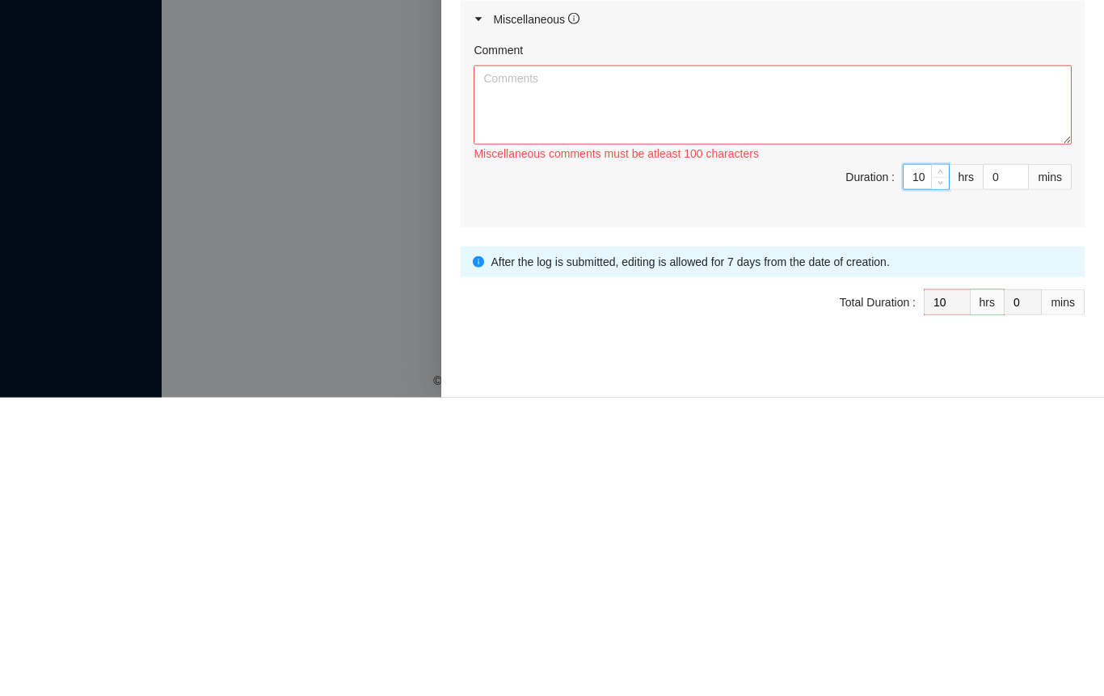
type input "9"
click at [937, 478] on icon "down" at bounding box center [940, 481] width 6 height 6
type input "8"
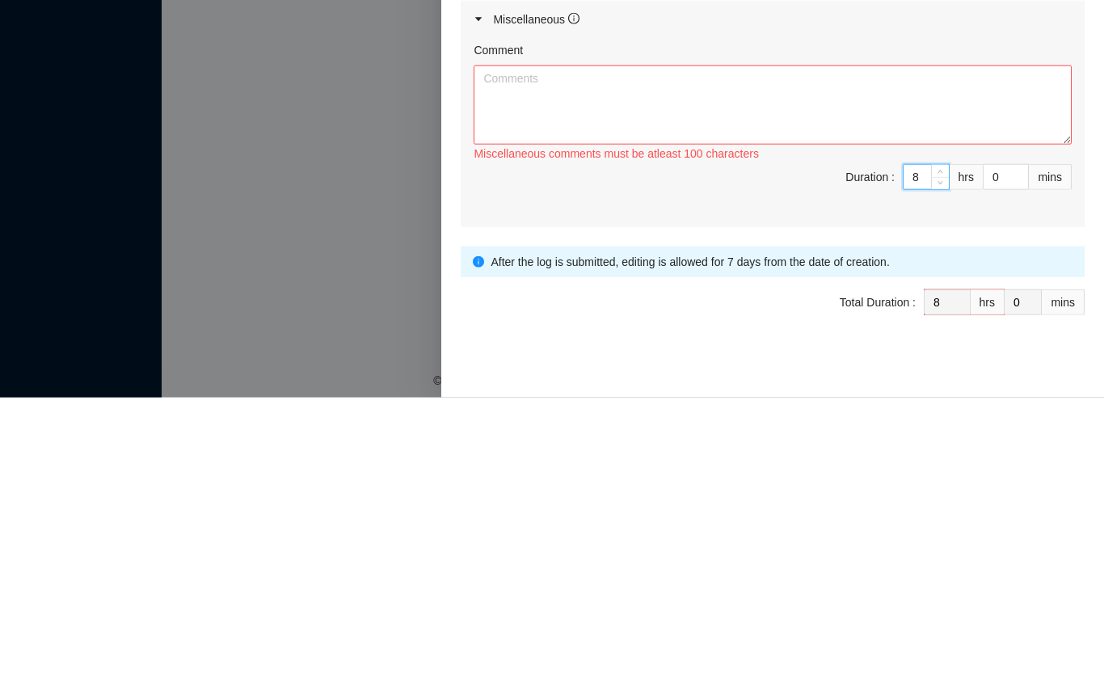
type input "8"
click at [747, 504] on div "Comment Miscellaneous comments must be atleast 100 characters Duration : 8 hrs …" at bounding box center [773, 430] width 624 height 189
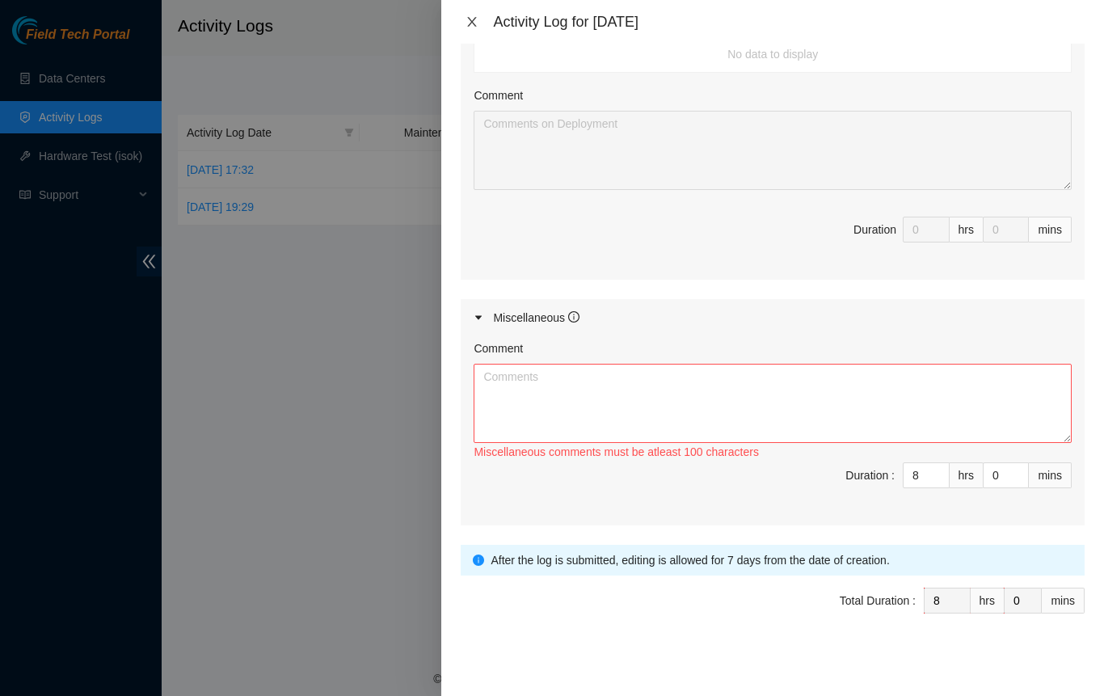
click at [473, 20] on icon "close" at bounding box center [472, 22] width 9 height 10
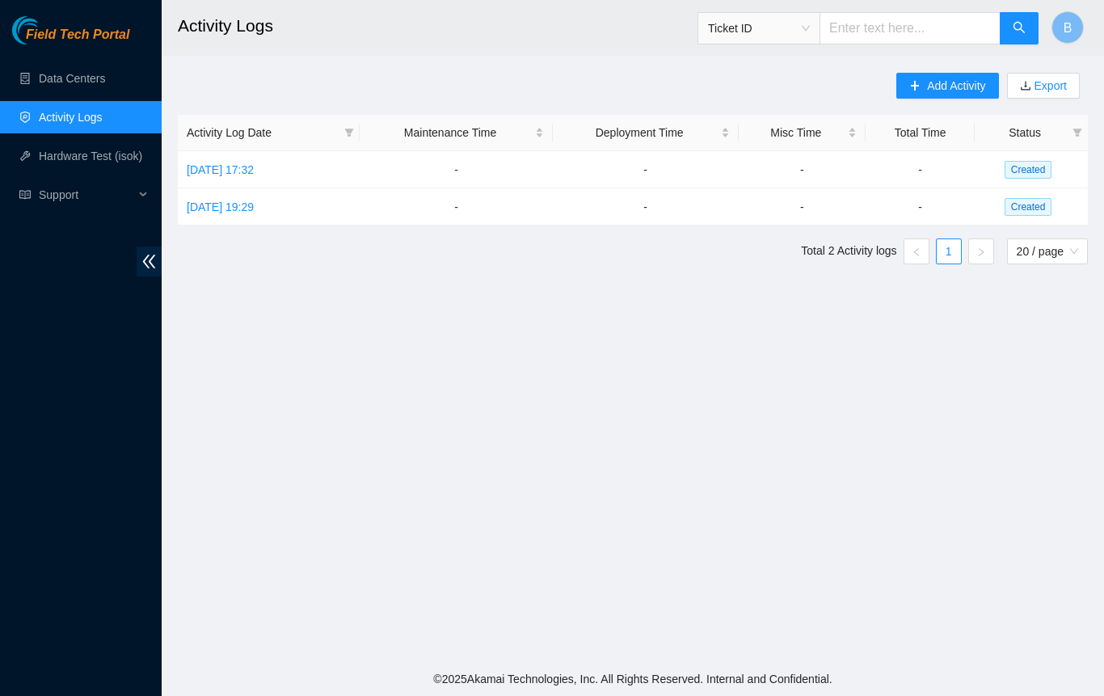
click at [141, 195] on icon at bounding box center [145, 195] width 8 height 0
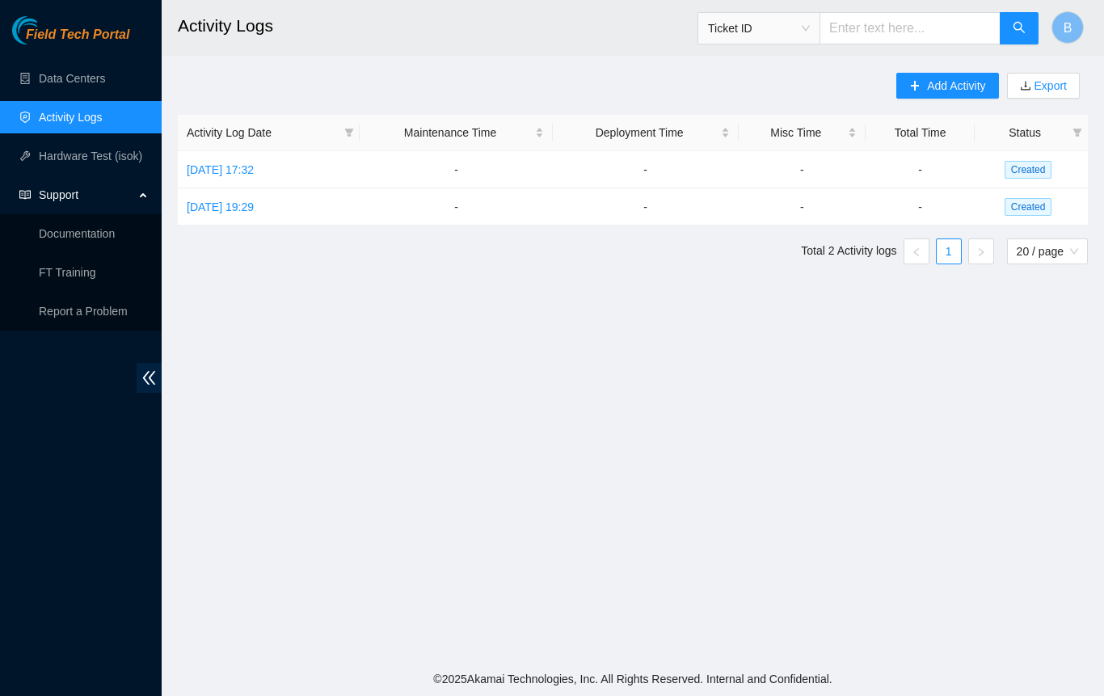
click at [98, 236] on link "Documentation" at bounding box center [77, 233] width 76 height 13
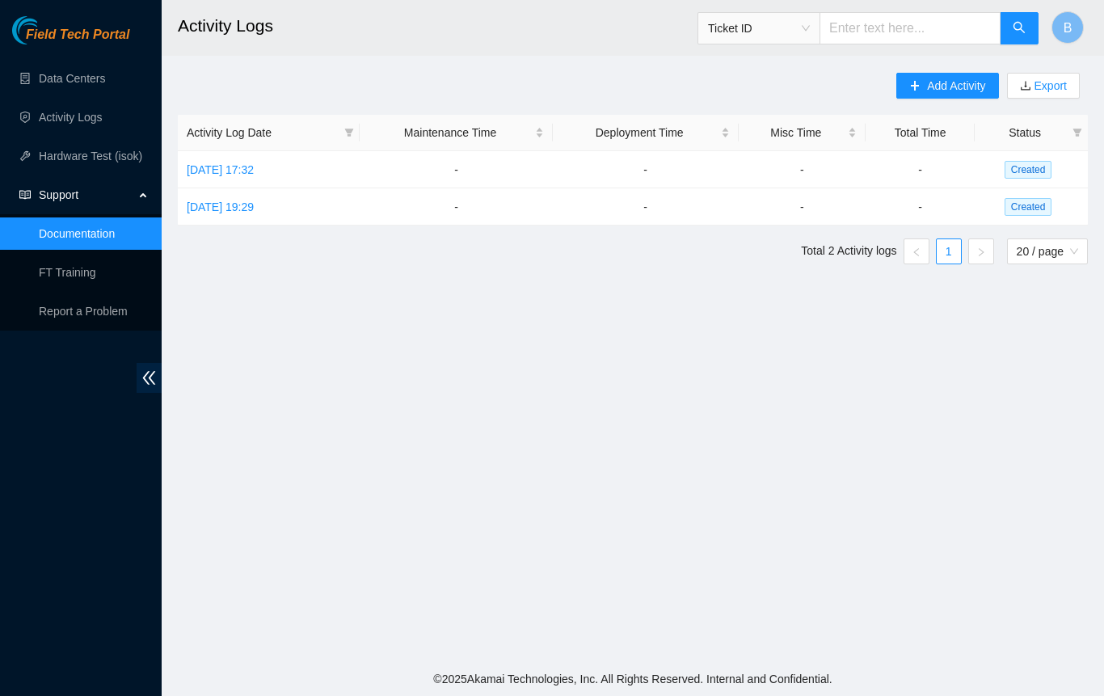
click at [949, 35] on input "text" at bounding box center [909, 28] width 181 height 32
click at [737, 60] on main "Activity Logs Ticket ID B Add Activity Export Activity Log Date Maintenance Tim…" at bounding box center [633, 331] width 942 height 662
click at [936, 78] on span "Add Activity" at bounding box center [956, 86] width 58 height 18
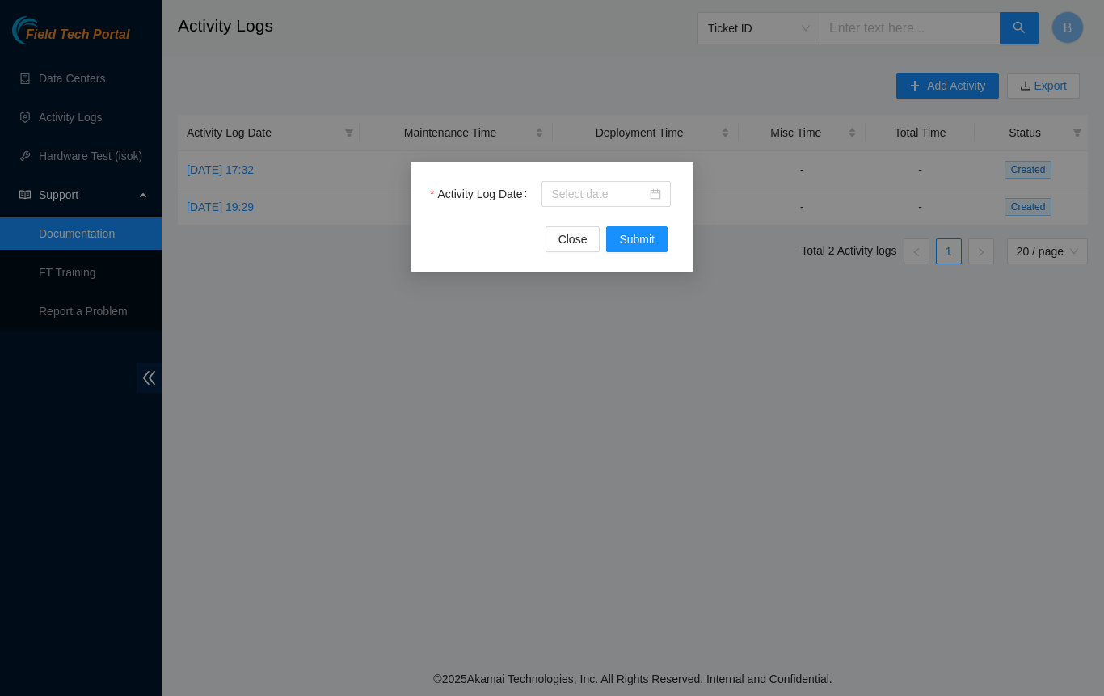
click at [662, 201] on div at bounding box center [605, 194] width 129 height 26
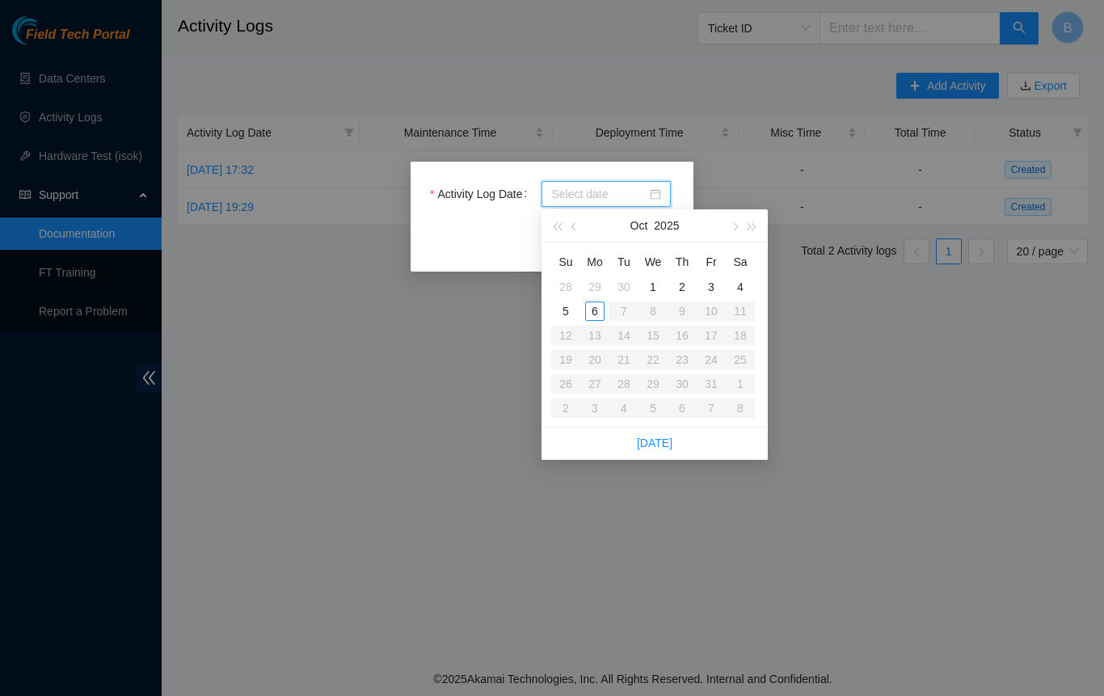
click at [668, 443] on link "[DATE]" at bounding box center [655, 442] width 36 height 13
type input "[DATE]"
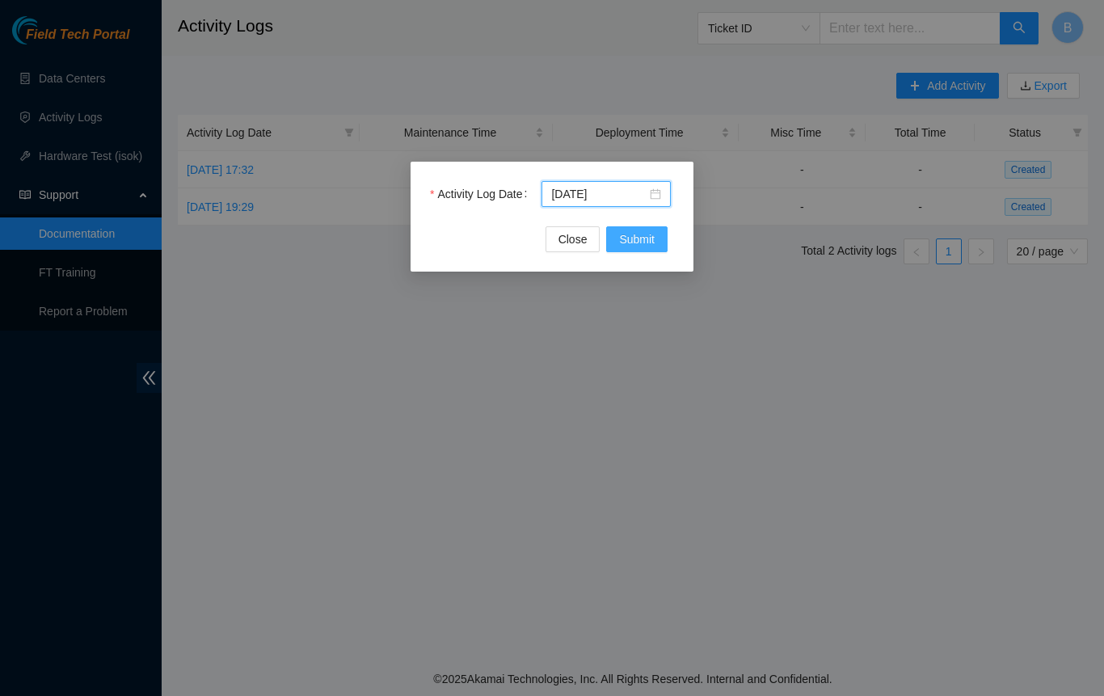
click at [646, 238] on span "Submit" at bounding box center [637, 239] width 36 height 18
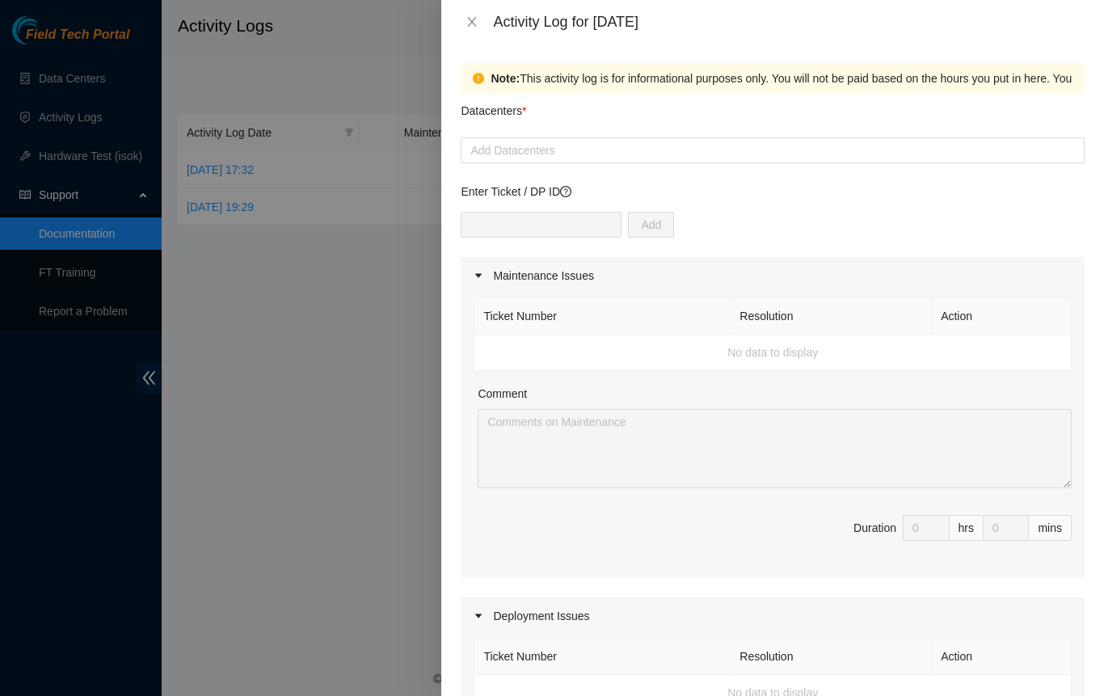
click at [644, 144] on div at bounding box center [773, 150] width 616 height 19
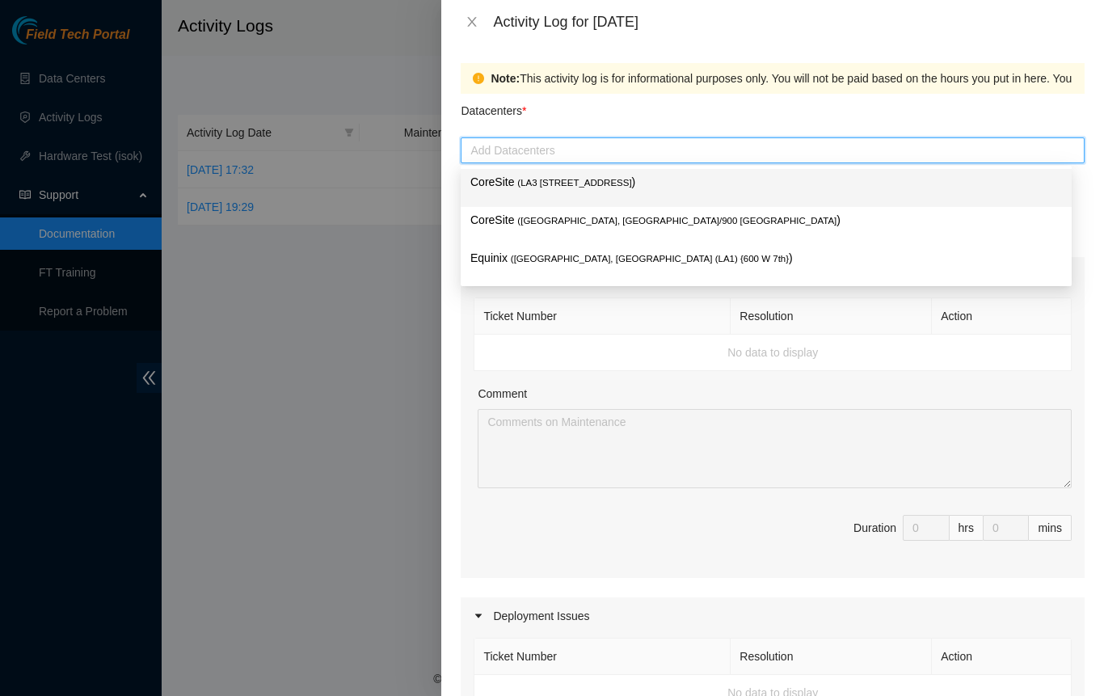
click at [641, 151] on div at bounding box center [773, 150] width 616 height 19
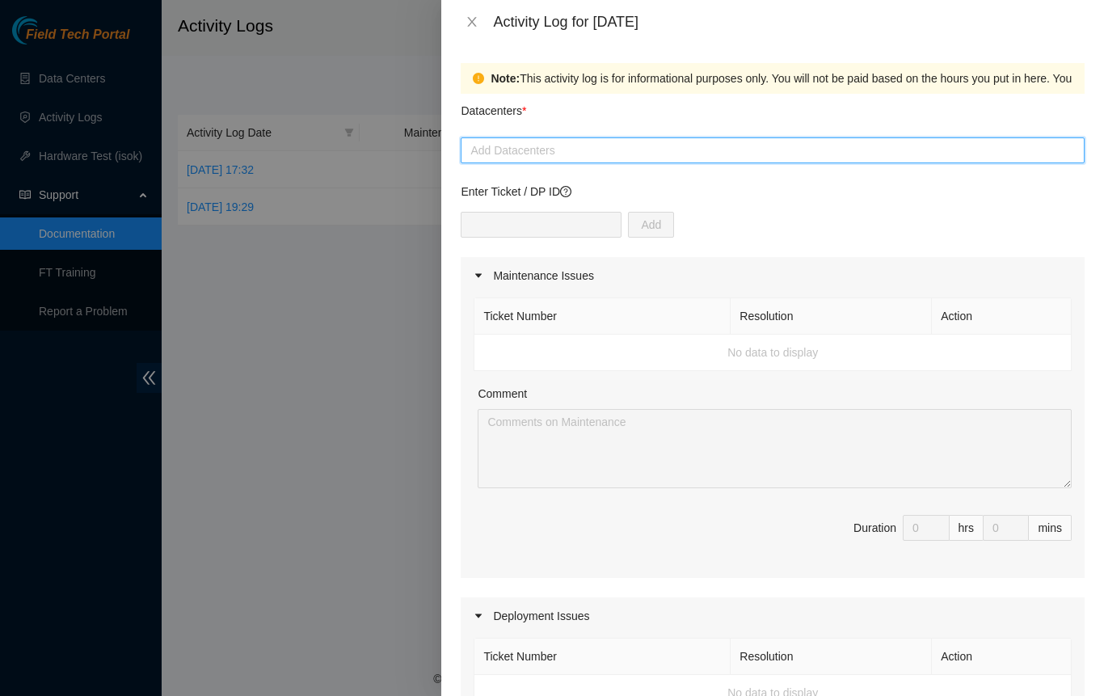
click at [512, 149] on div at bounding box center [773, 150] width 616 height 19
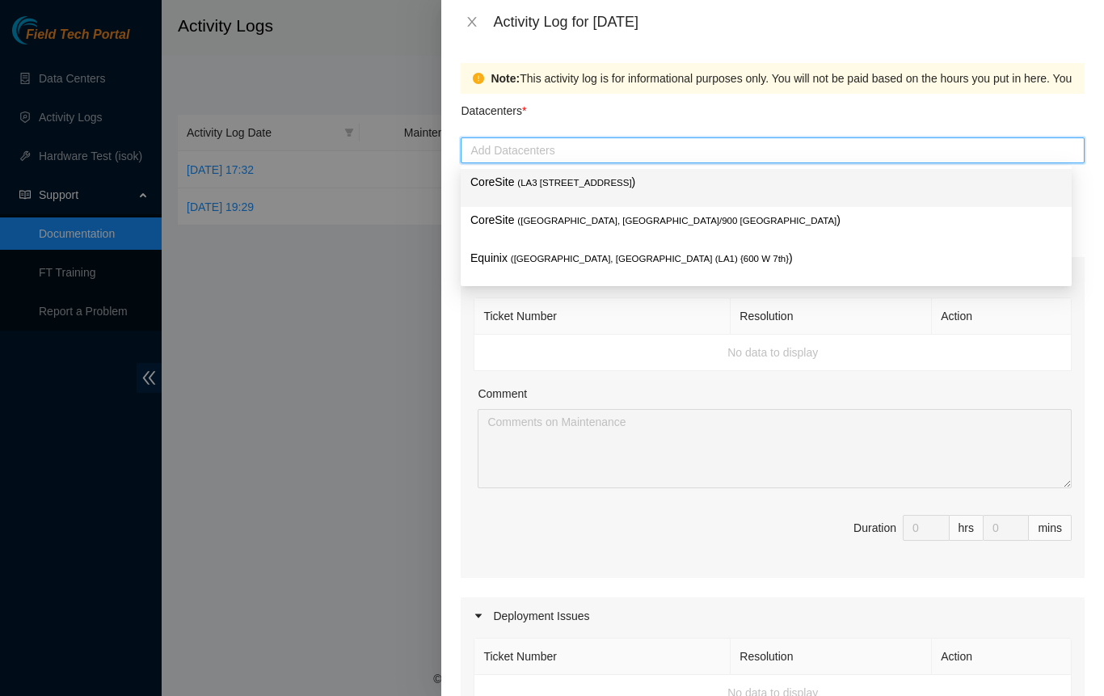
click at [516, 262] on span "( [GEOGRAPHIC_DATA], [GEOGRAPHIC_DATA] (LA1) {600 W 7th}" at bounding box center [650, 259] width 278 height 10
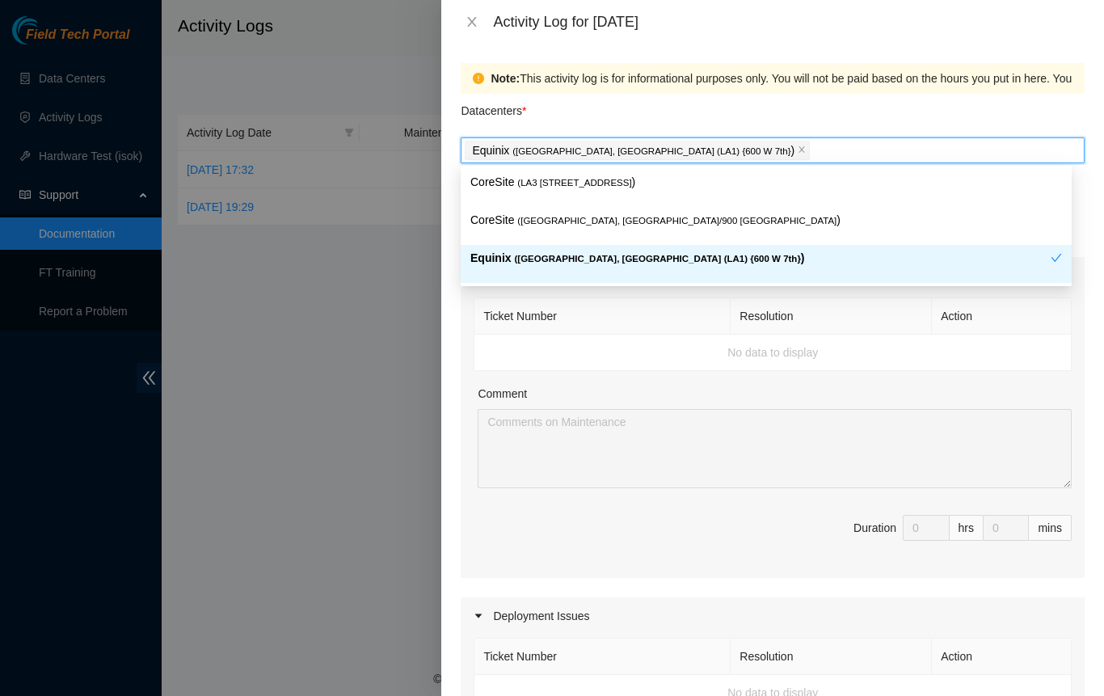
click at [496, 267] on div "Equinix ( [GEOGRAPHIC_DATA], [GEOGRAPHIC_DATA] (LA1) {600 W 7th} )" at bounding box center [760, 264] width 580 height 30
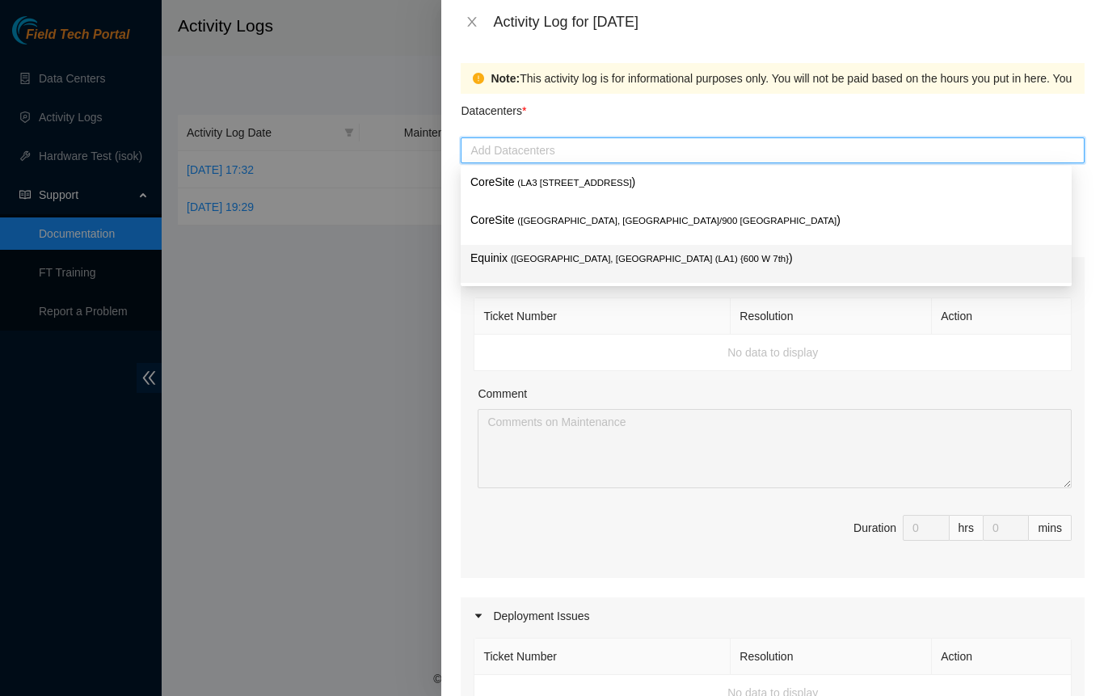
click at [508, 255] on p "Equinix ( [GEOGRAPHIC_DATA], [GEOGRAPHIC_DATA] (LA1) {600 W 7th} )" at bounding box center [765, 258] width 591 height 19
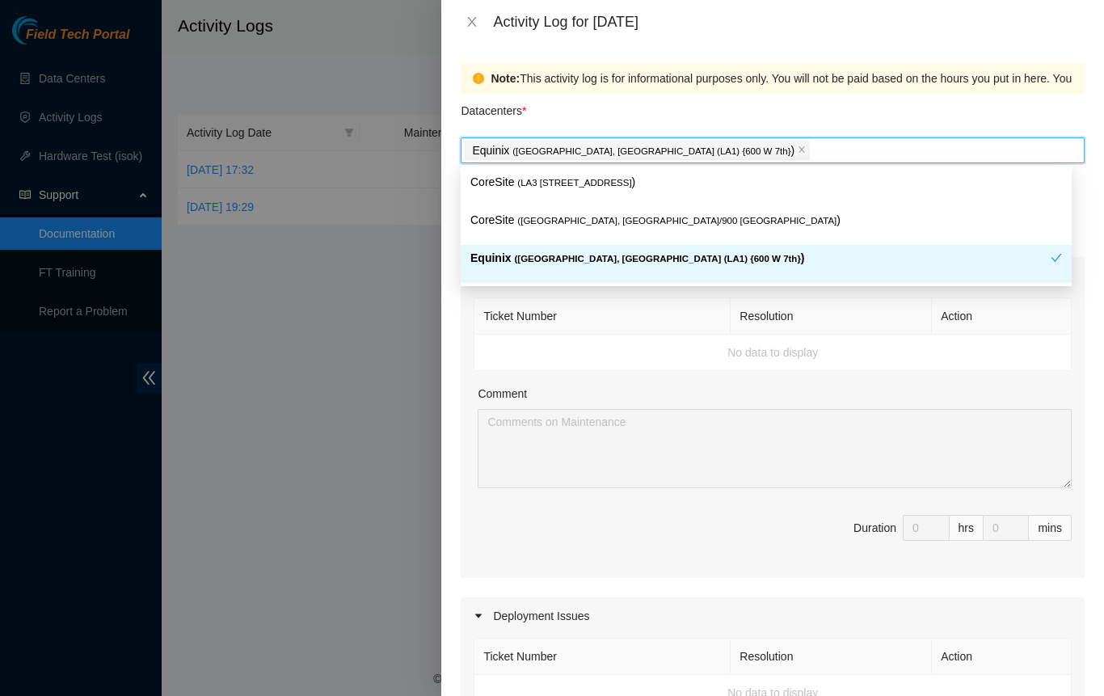
click at [446, 309] on div "Note: This activity log is for informational purposes only. You will not be pai…" at bounding box center [772, 370] width 663 height 652
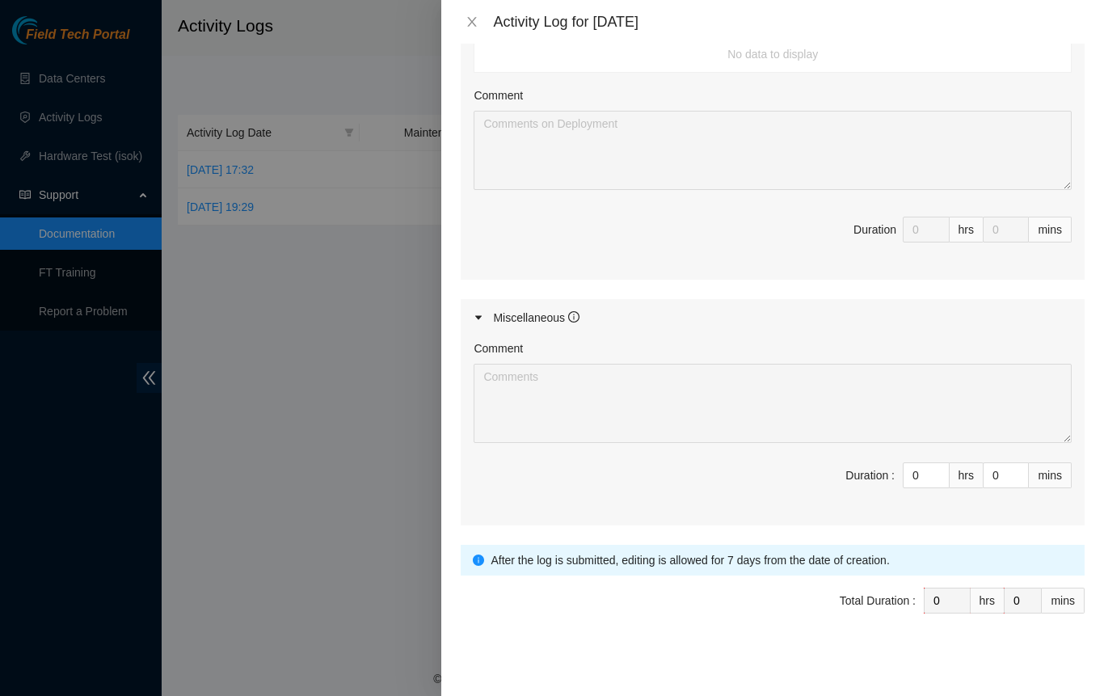
click at [903, 474] on input "0" at bounding box center [925, 475] width 45 height 24
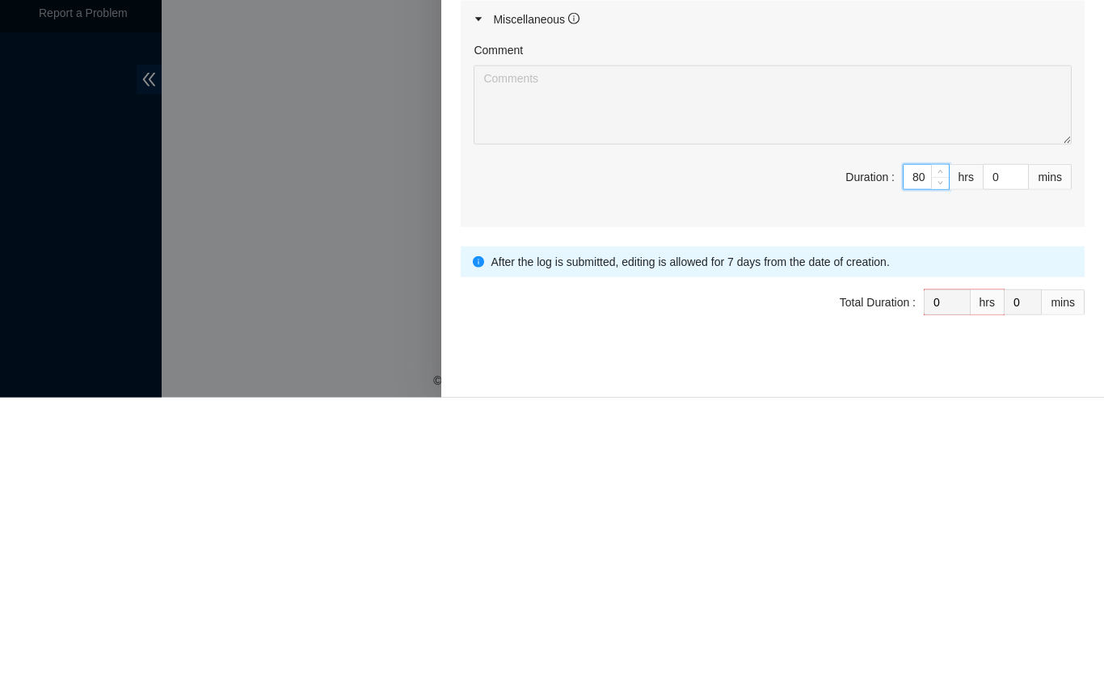
click at [915, 464] on input "80" at bounding box center [925, 475] width 45 height 24
type input "8"
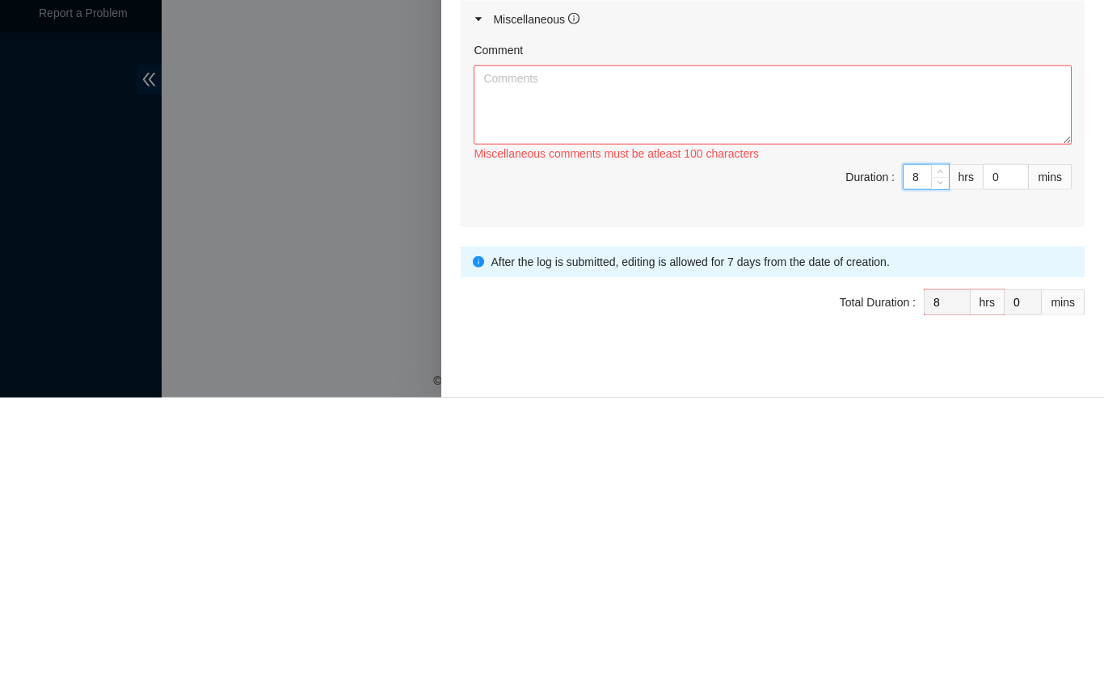
type input "8"
click at [552, 374] on textarea "Comment" at bounding box center [773, 403] width 598 height 79
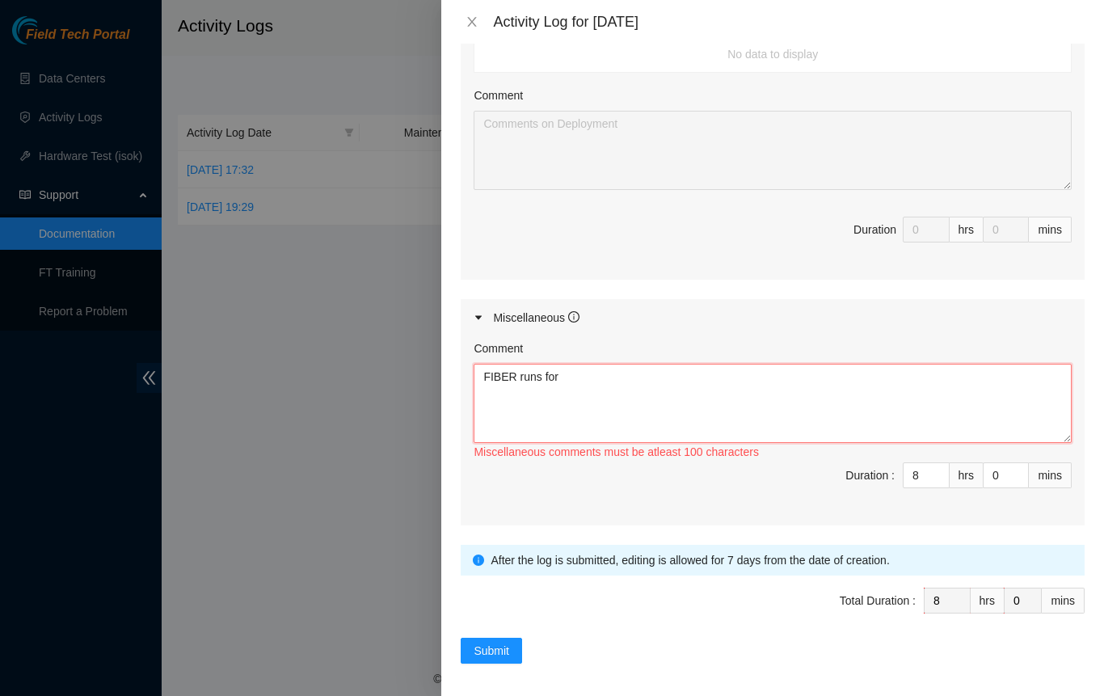
click at [606, 375] on textarea "FIBER runs for" at bounding box center [773, 403] width 598 height 79
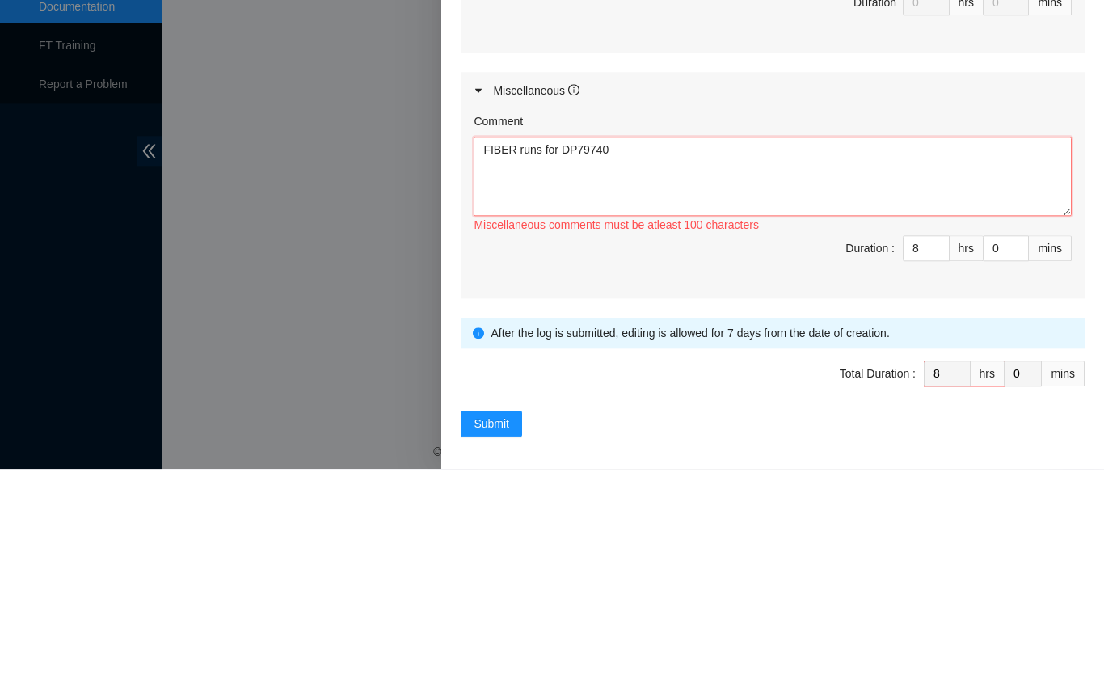
click at [641, 373] on textarea "FIBER runs for DP79740" at bounding box center [773, 403] width 598 height 79
click at [488, 394] on textarea "FIBER runs for DP79740 Euinix" at bounding box center [773, 403] width 598 height 79
click at [539, 391] on textarea "FIBER runs for DP79740 Equinix" at bounding box center [773, 403] width 598 height 79
click at [737, 483] on span "Duration : 8 hrs 0 mins" at bounding box center [773, 484] width 598 height 45
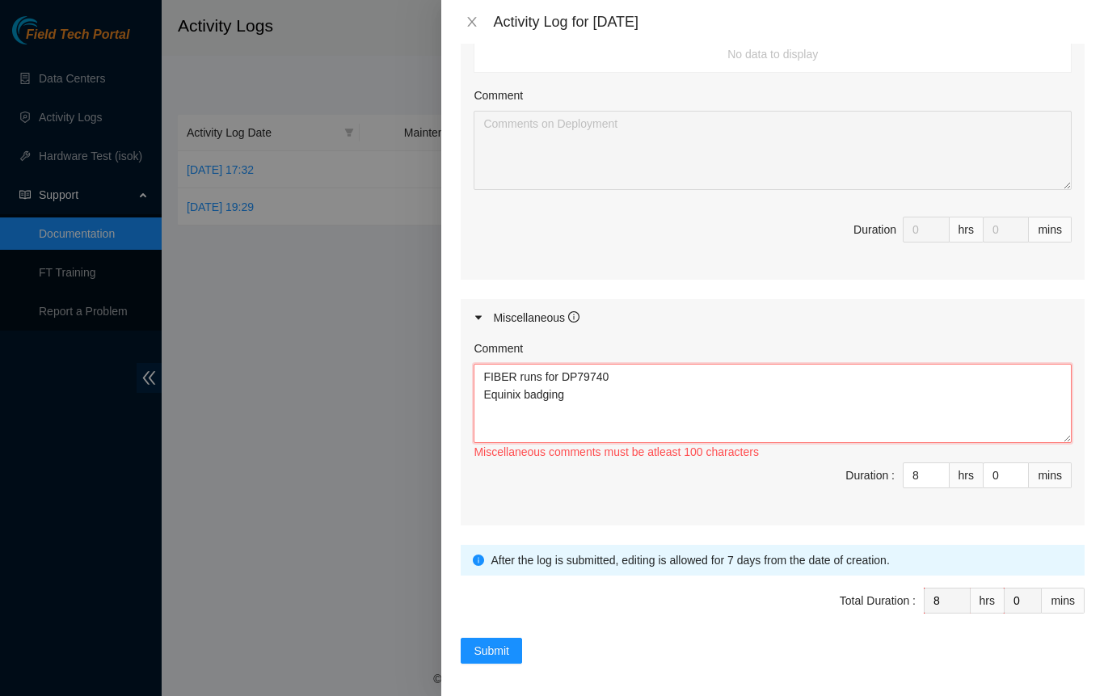
click at [623, 375] on textarea "FIBER runs for DP79740 Equinix badging" at bounding box center [773, 403] width 598 height 79
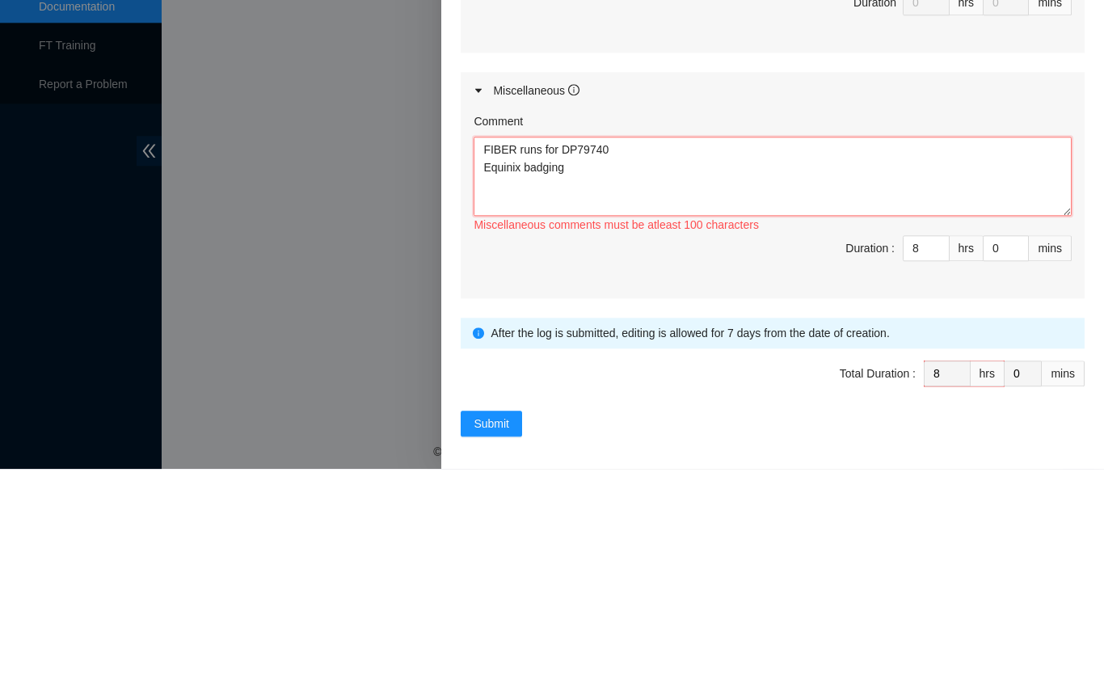
click at [545, 373] on textarea "FIBER runs for DP79740 Equinix badging" at bounding box center [773, 403] width 598 height 79
click at [534, 370] on textarea "FIBER runs for DP79740 Equinix badging" at bounding box center [773, 403] width 598 height 79
click at [680, 373] on textarea "FIBER runs and labels for DP79740 Equinix badging" at bounding box center [773, 403] width 598 height 79
click at [590, 406] on textarea "FIBER runs and labels for DP79740 training with [PERSON_NAME], site location Eq…" at bounding box center [773, 403] width 598 height 79
click at [487, 410] on textarea "FIBER runs and labels for DP79740 training with [PERSON_NAME], site location Eq…" at bounding box center [773, 403] width 598 height 79
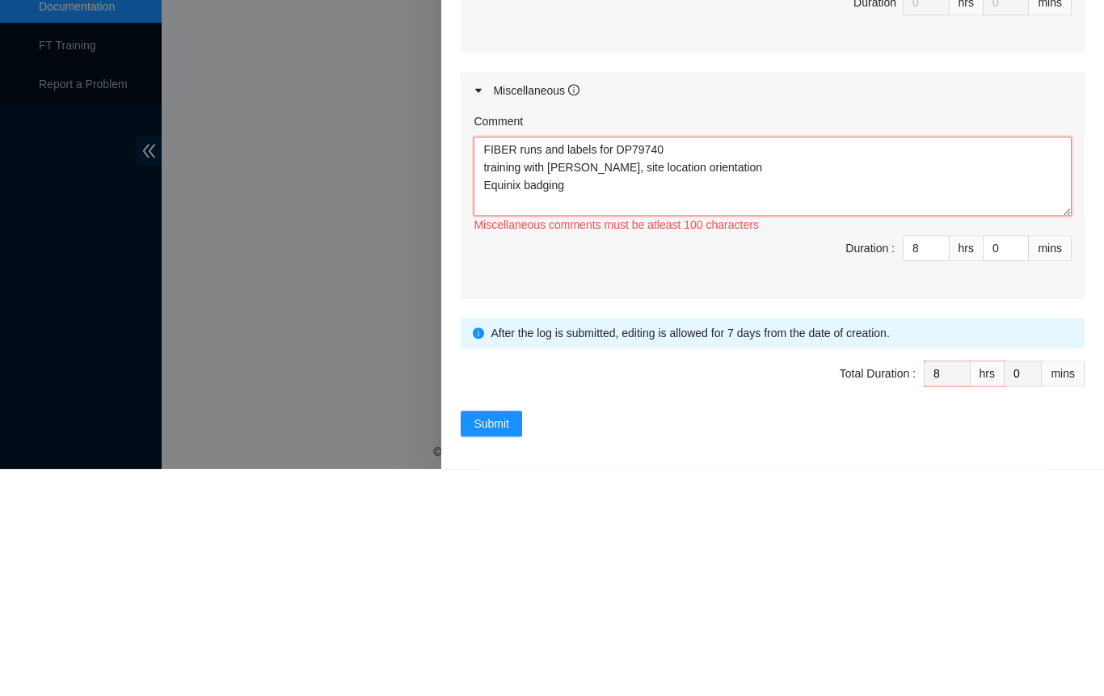
click at [594, 410] on textarea "FIBER runs and labels for DP79740 training with [PERSON_NAME], site location or…" at bounding box center [773, 403] width 598 height 79
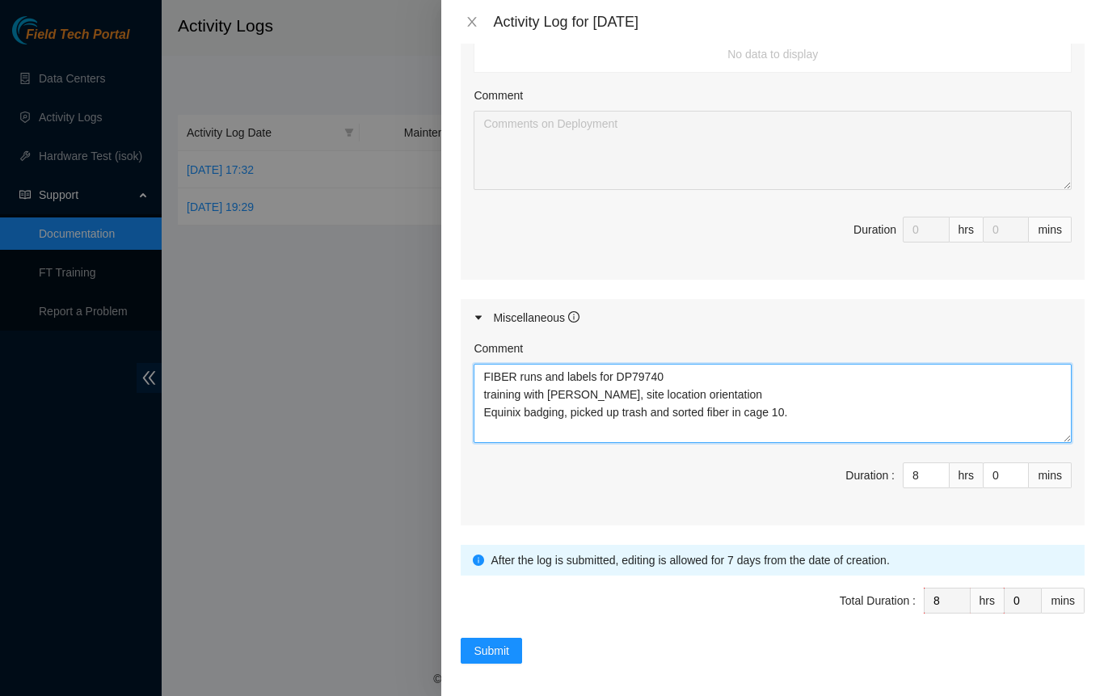
type textarea "FIBER runs and labels for DP79740 training with [PERSON_NAME], site location or…"
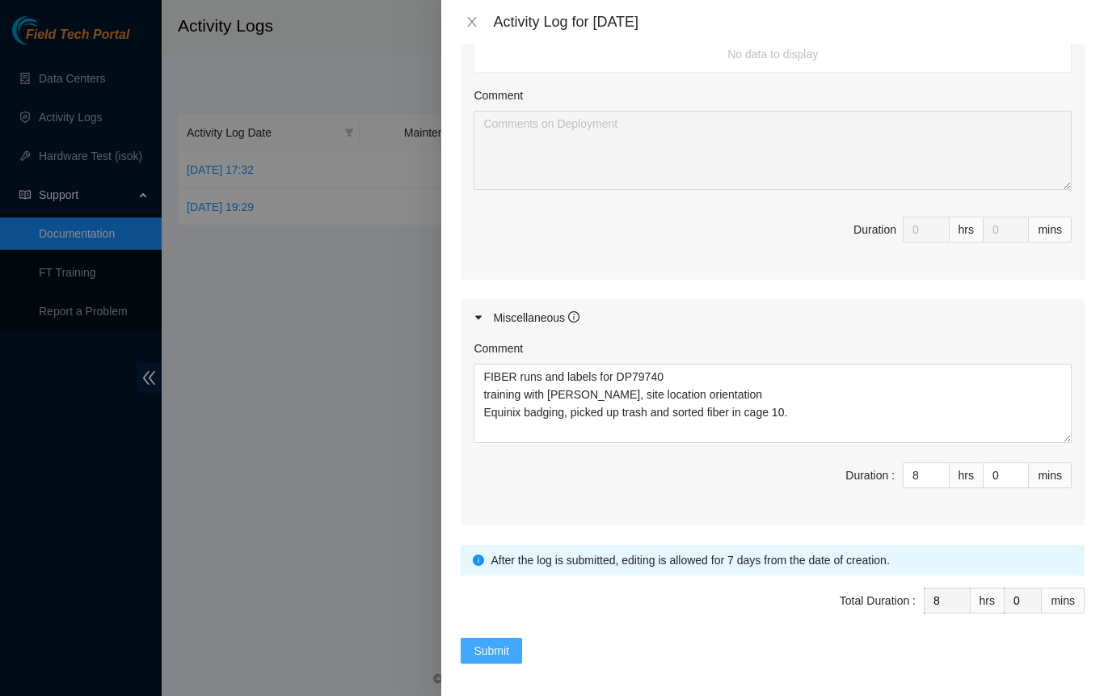
click at [497, 645] on span "Submit" at bounding box center [492, 651] width 36 height 18
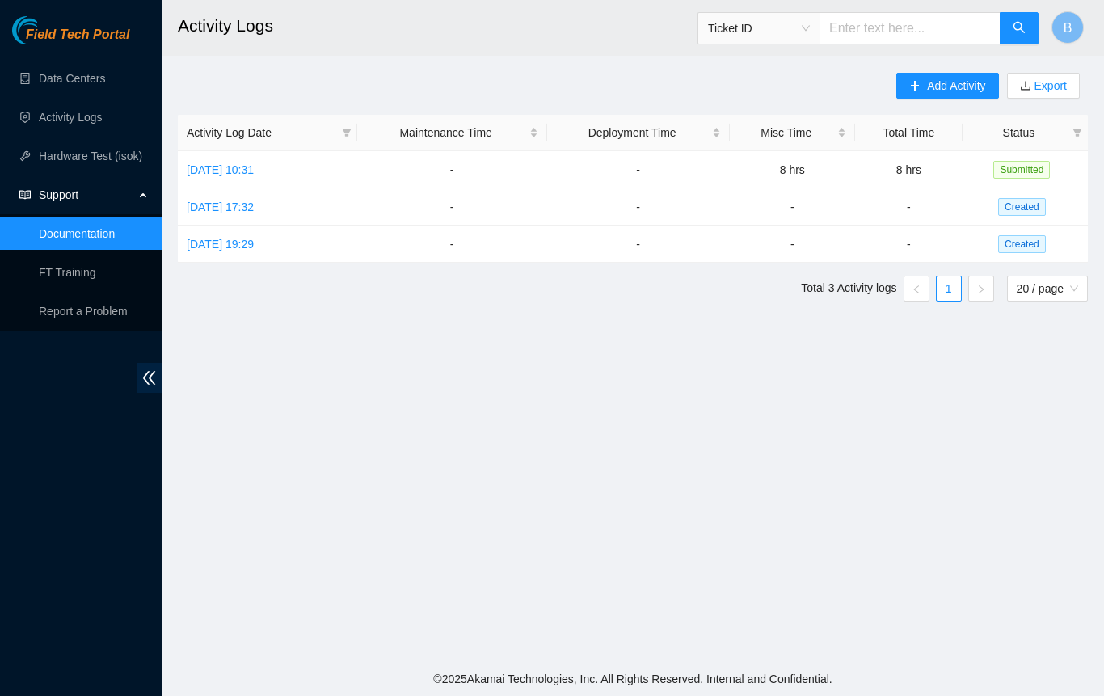
click at [582, 640] on main "Activity Logs Ticket ID B Add Activity Export Activity Log Date Maintenance Tim…" at bounding box center [633, 331] width 942 height 662
click at [625, 621] on main "Activity Logs Ticket ID B Add Activity Export Activity Log Date Maintenance Tim…" at bounding box center [633, 331] width 942 height 662
click at [254, 206] on link "[DATE] 17:32" at bounding box center [220, 206] width 67 height 13
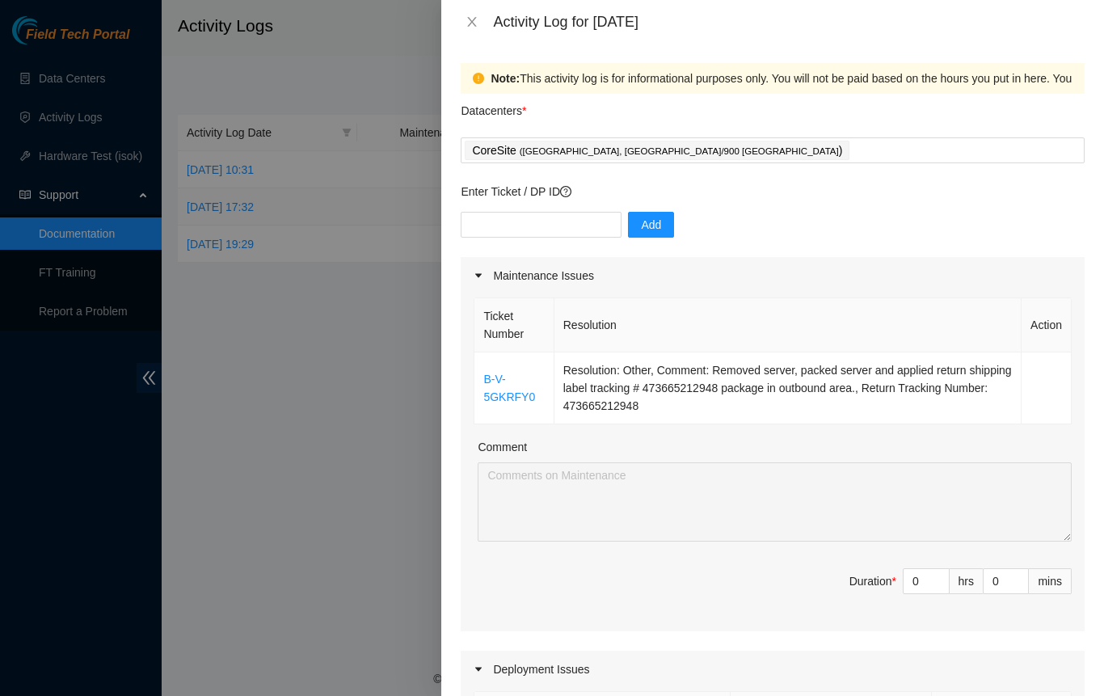
click at [735, 601] on span "Duration * 0 hrs 0 mins" at bounding box center [773, 590] width 598 height 45
click at [470, 19] on icon "close" at bounding box center [471, 21] width 13 height 13
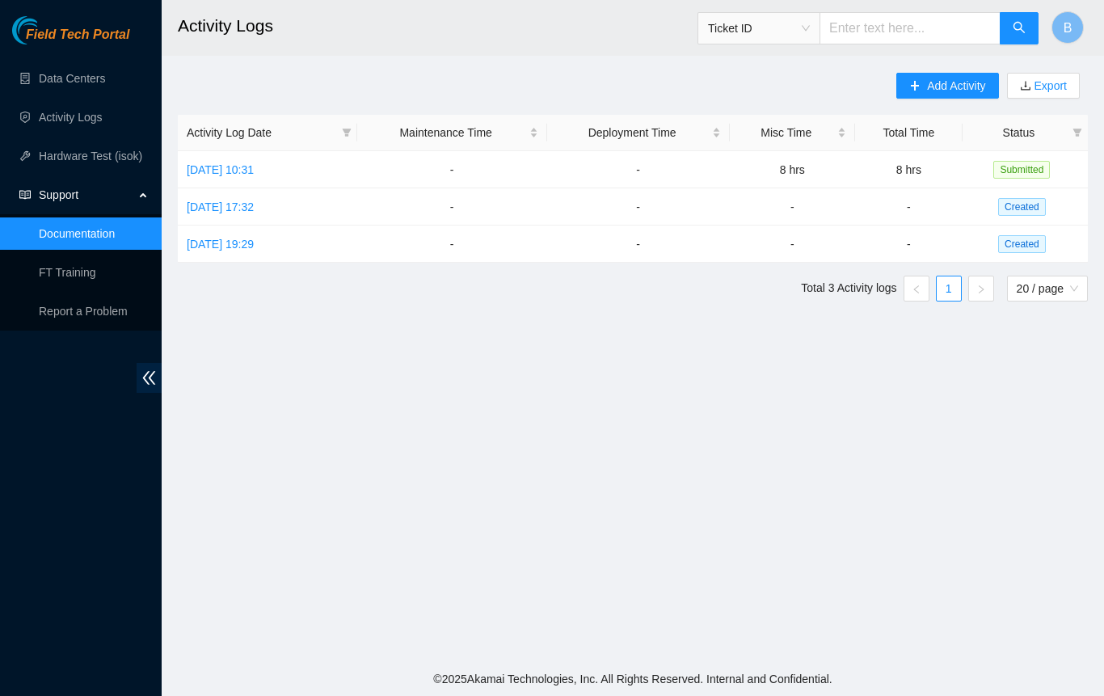
click at [553, 658] on main "Activity Logs Ticket ID B Add Activity Export Activity Log Date Maintenance Tim…" at bounding box center [633, 331] width 942 height 662
